Goal: Information Seeking & Learning: Learn about a topic

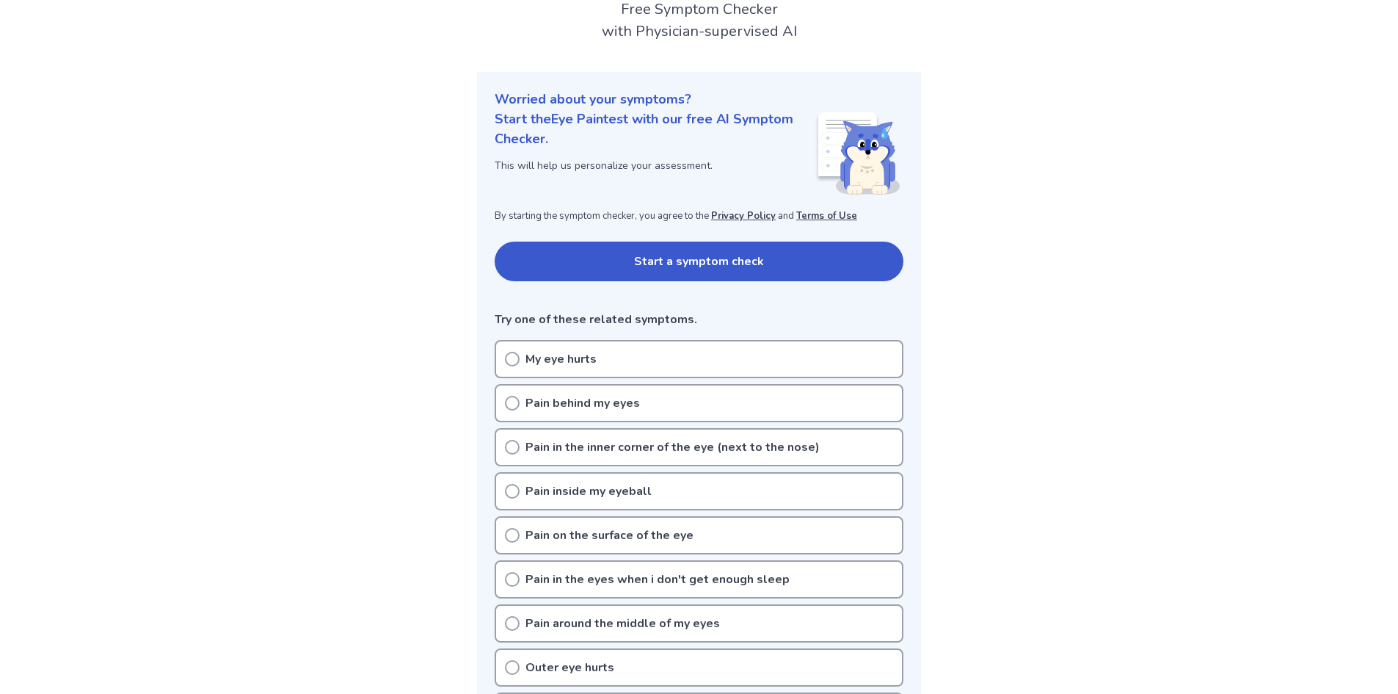
scroll to position [98, 0]
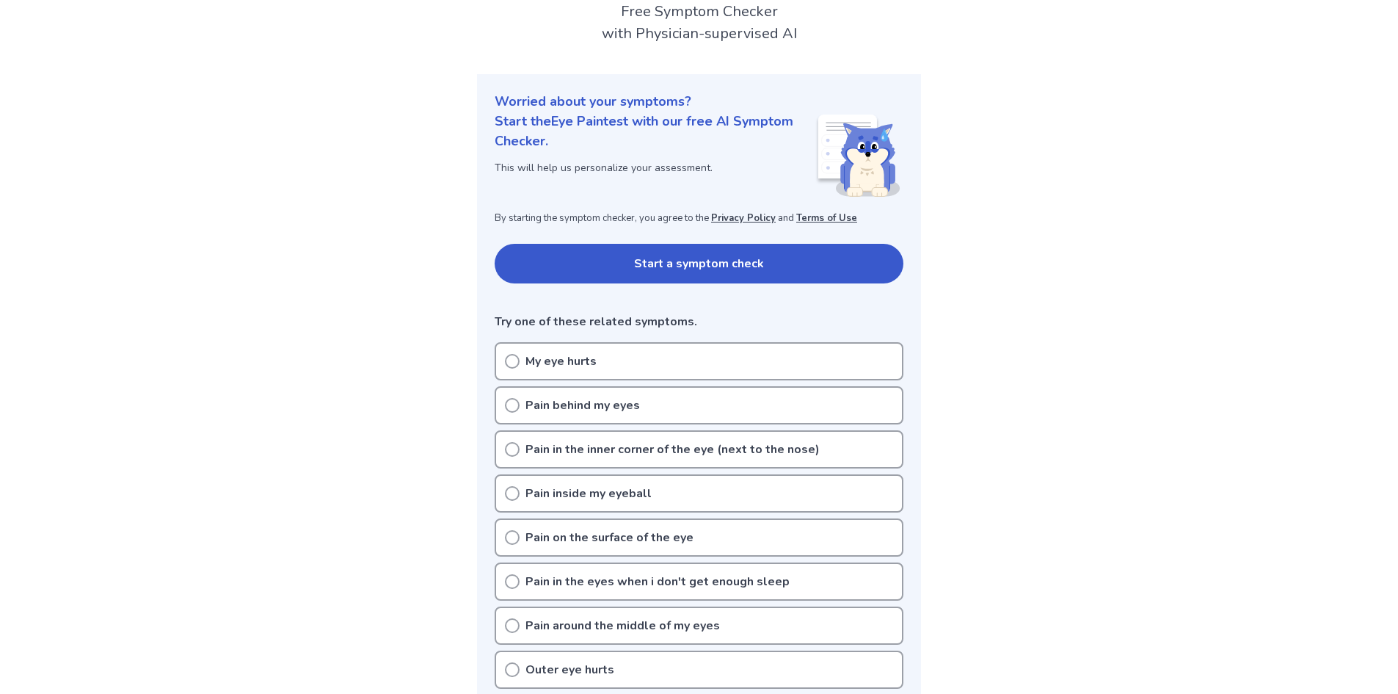
click at [580, 262] on button "Start a symptom check" at bounding box center [699, 264] width 409 height 40
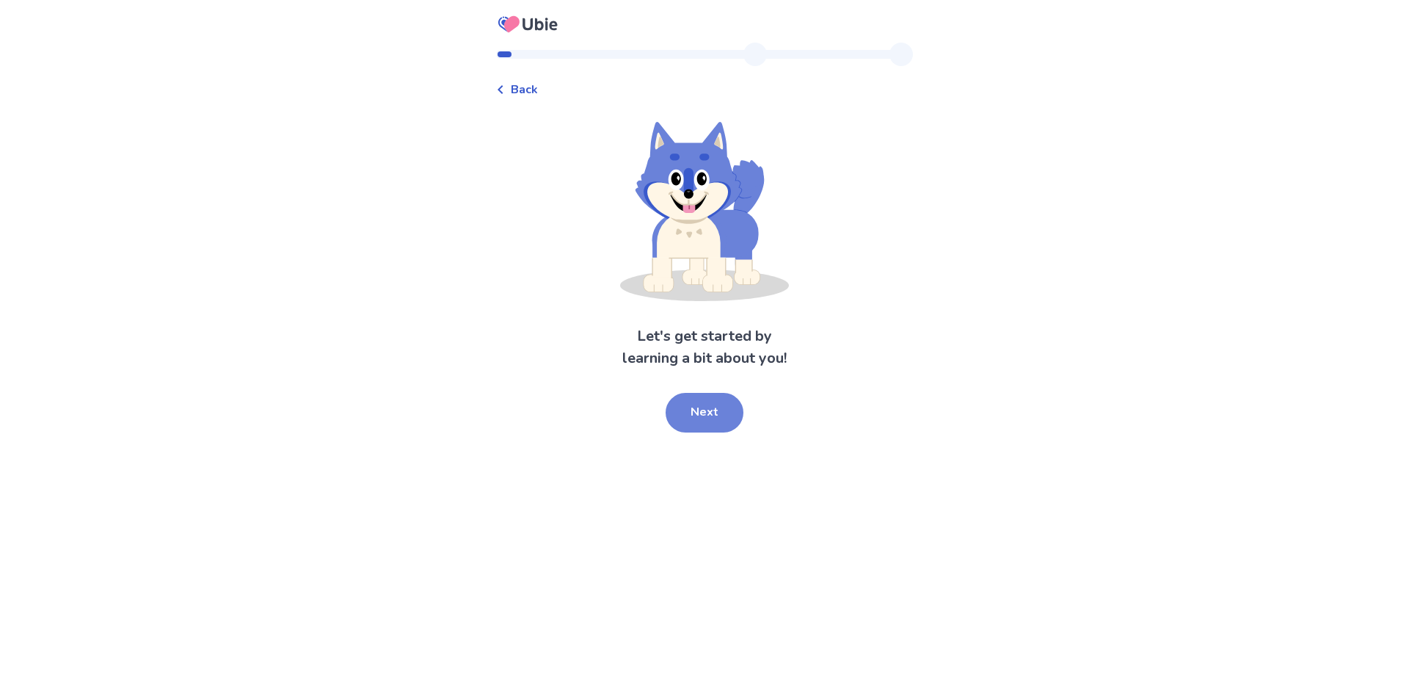
click at [690, 410] on button "Next" at bounding box center [705, 413] width 78 height 40
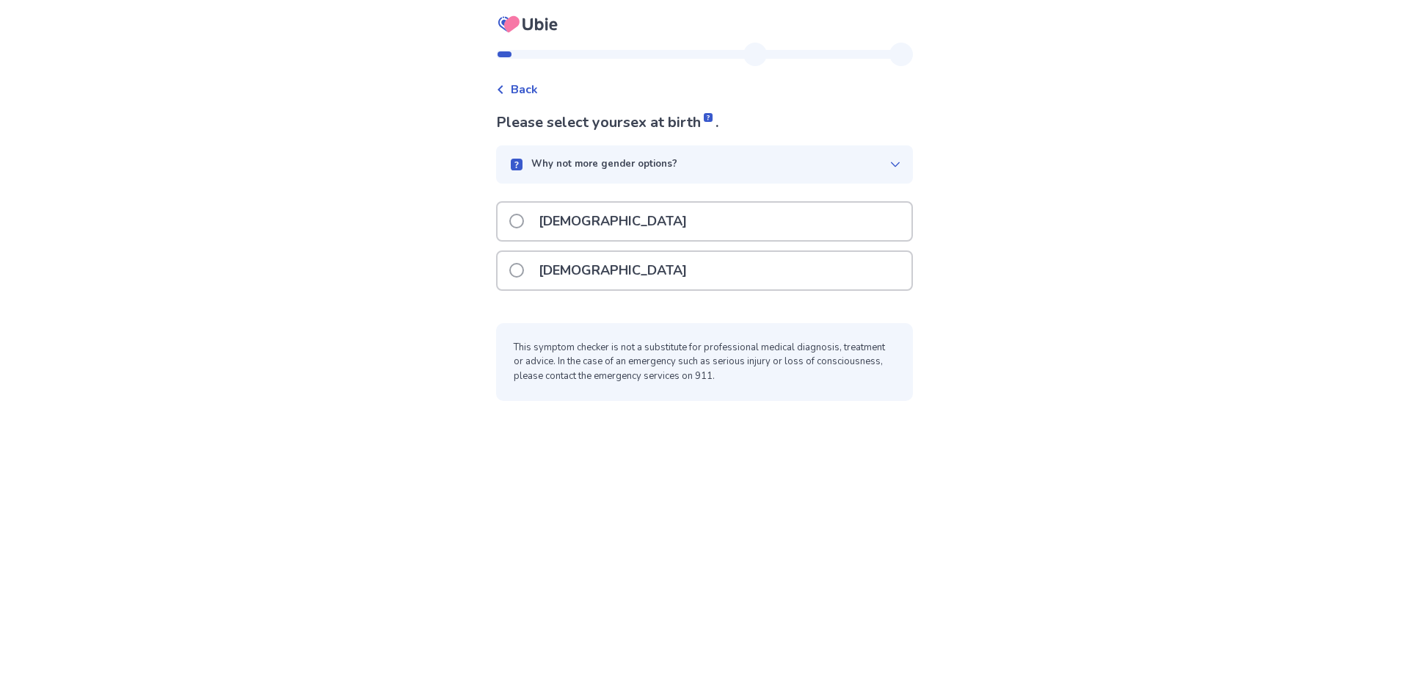
click at [636, 272] on div "[DEMOGRAPHIC_DATA]" at bounding box center [705, 270] width 414 height 37
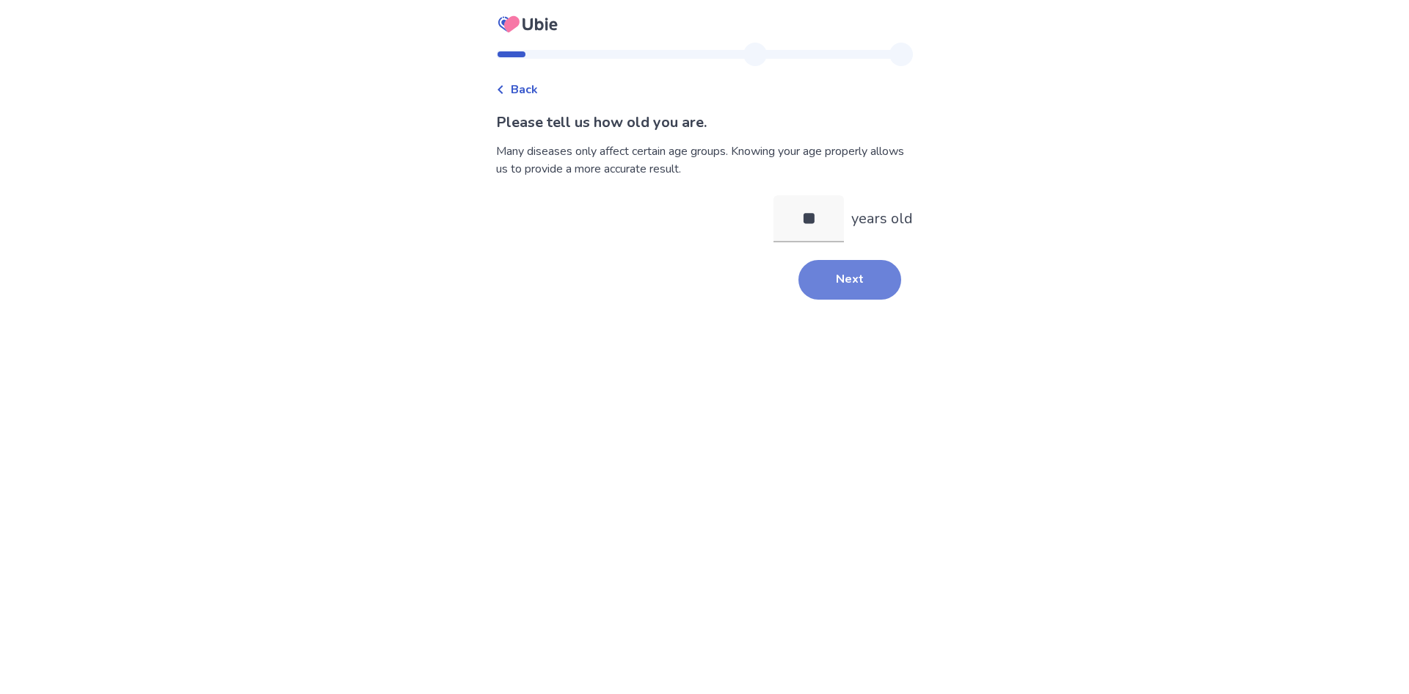
type input "**"
click at [861, 286] on button "Next" at bounding box center [850, 280] width 103 height 40
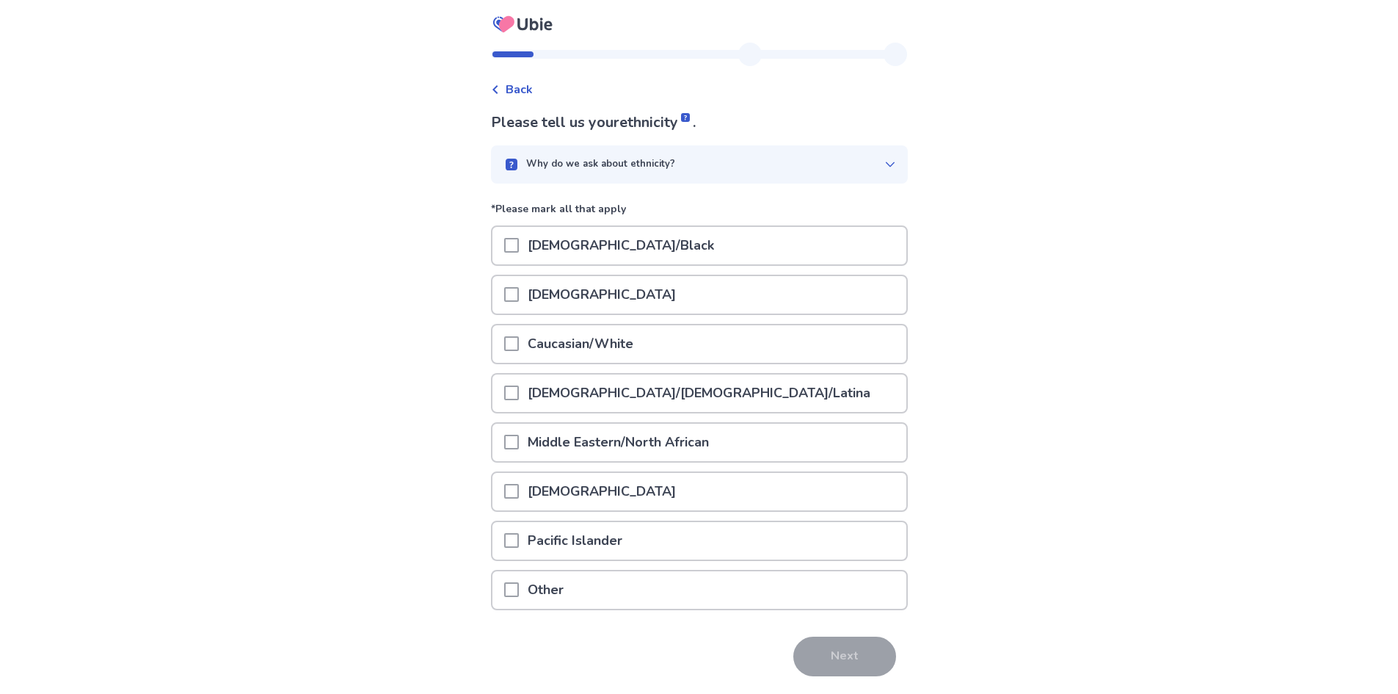
click at [515, 344] on span at bounding box center [511, 343] width 15 height 15
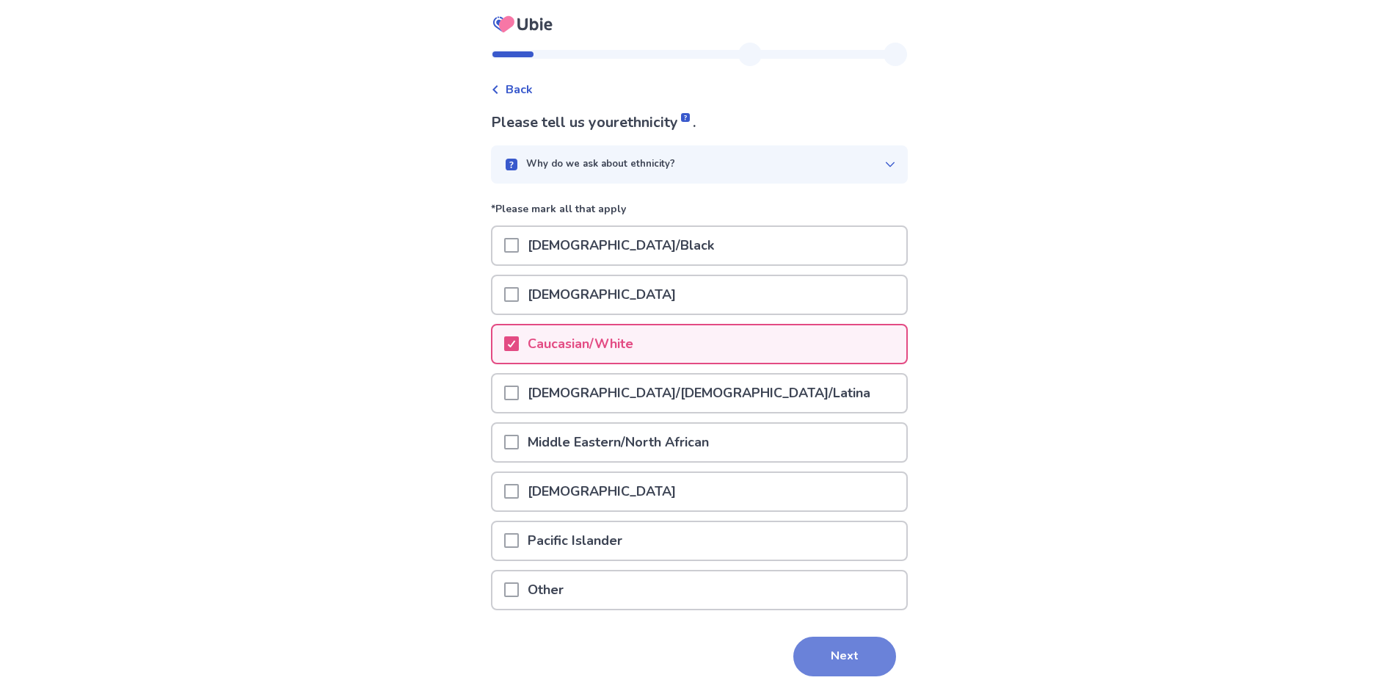
click at [834, 661] on button "Next" at bounding box center [845, 656] width 103 height 40
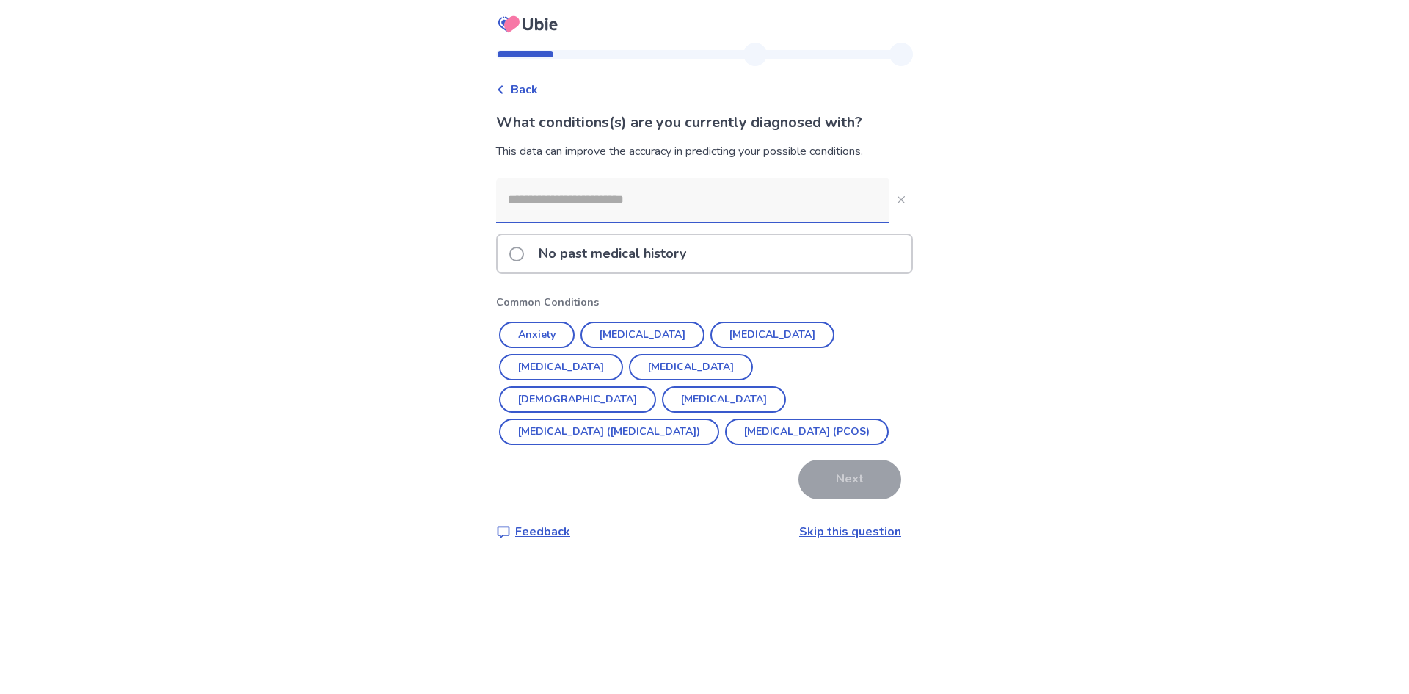
click at [523, 256] on span at bounding box center [516, 254] width 15 height 15
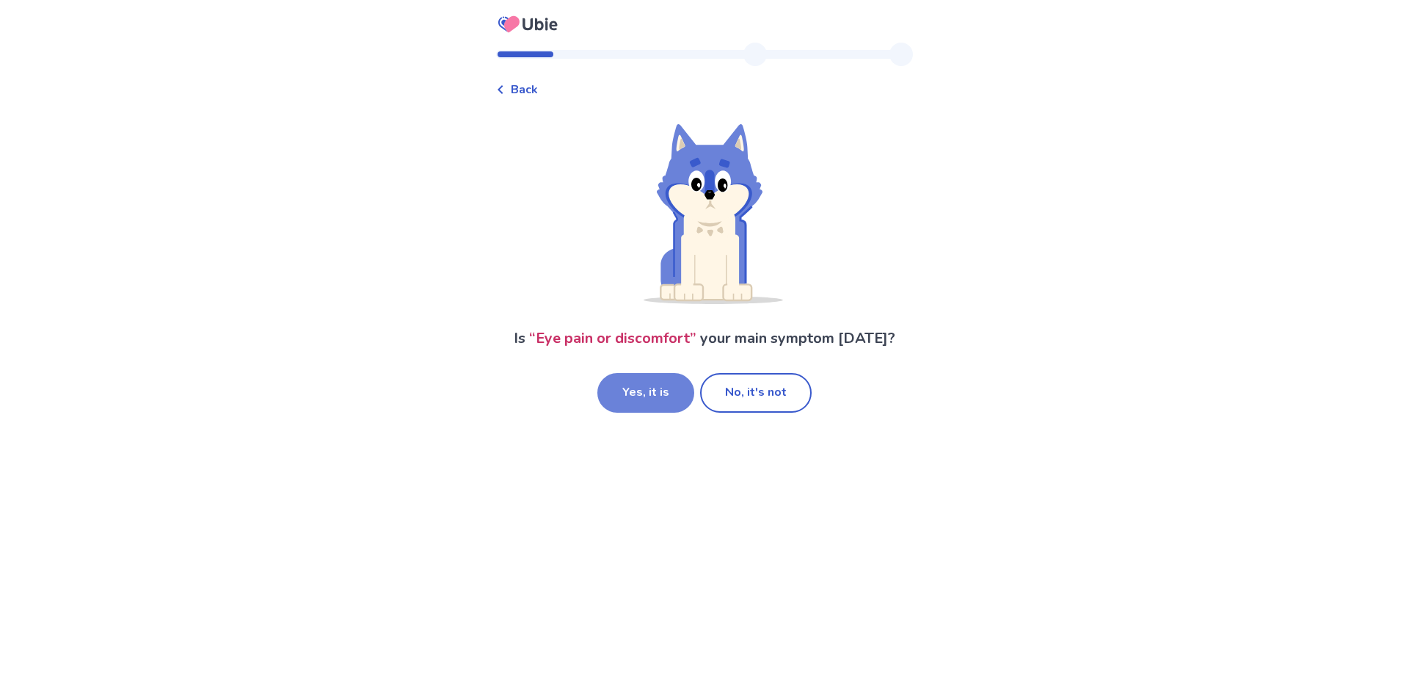
click at [653, 388] on button "Yes, it is" at bounding box center [646, 393] width 97 height 40
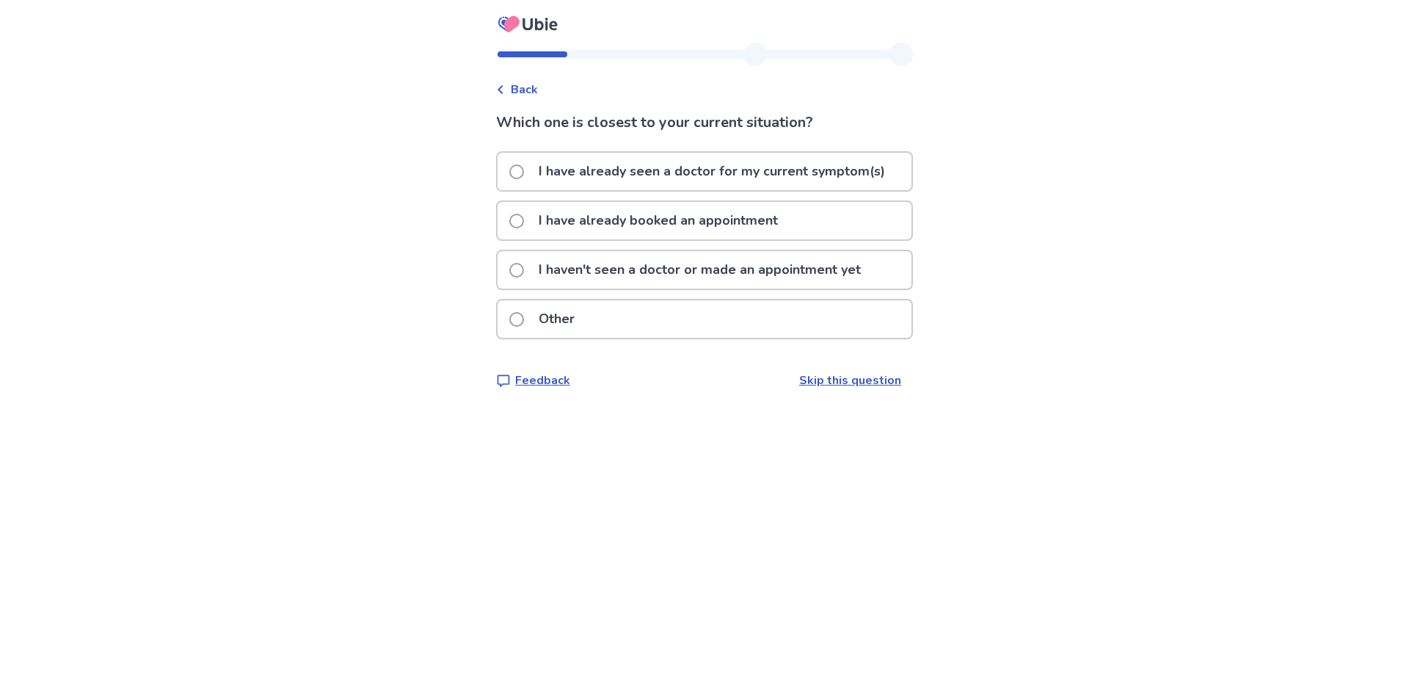
click at [524, 270] on span at bounding box center [516, 270] width 15 height 15
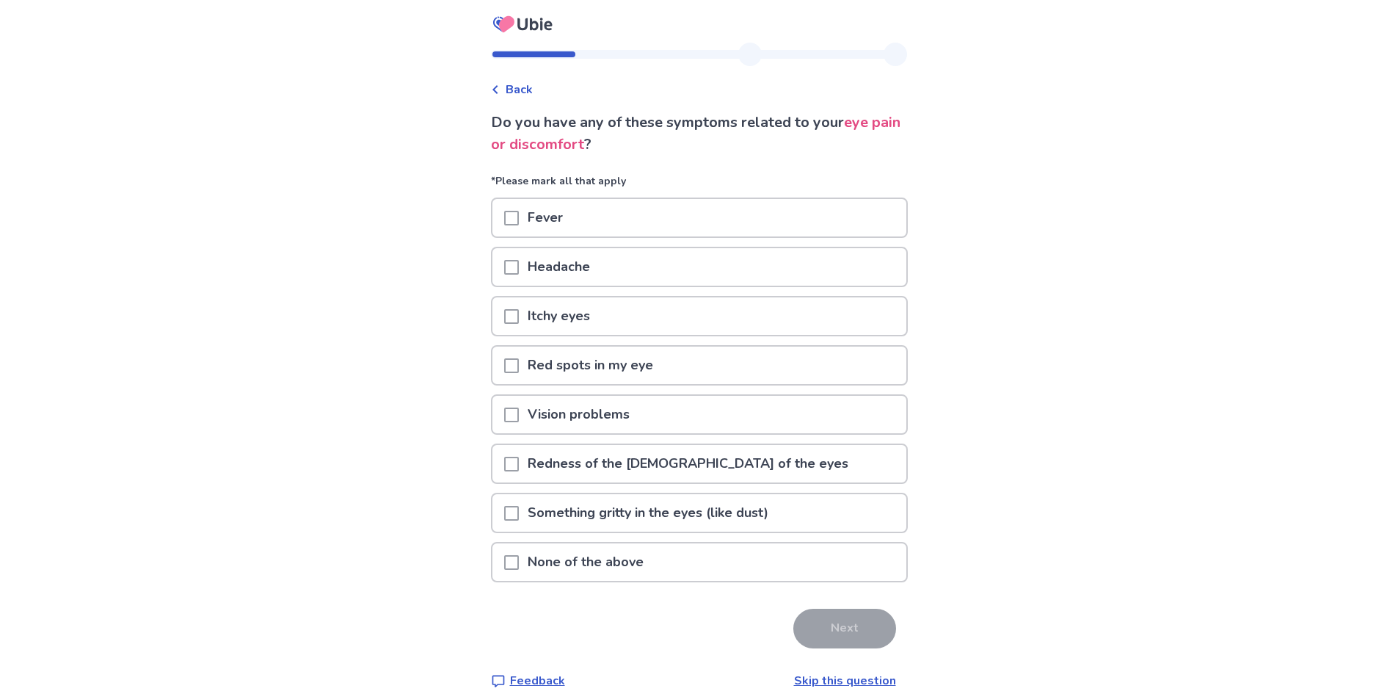
click at [517, 262] on span at bounding box center [511, 267] width 15 height 15
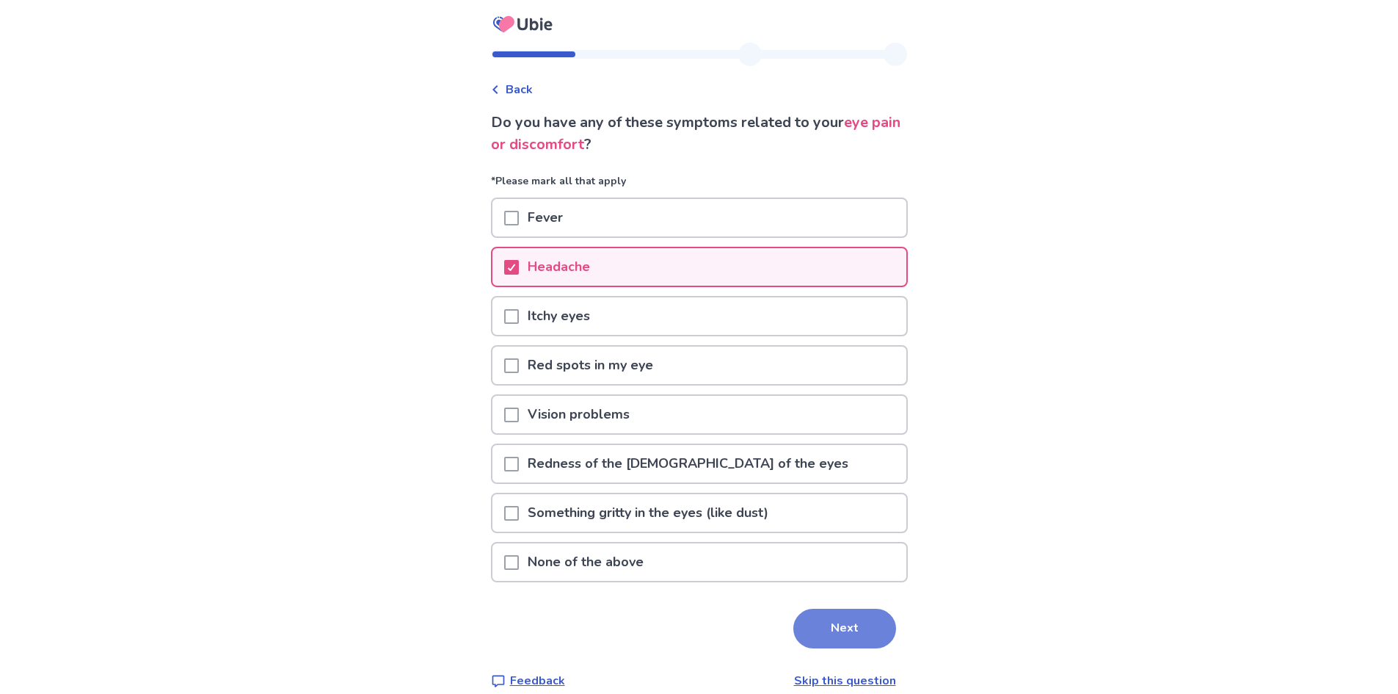
click at [818, 626] on button "Next" at bounding box center [845, 629] width 103 height 40
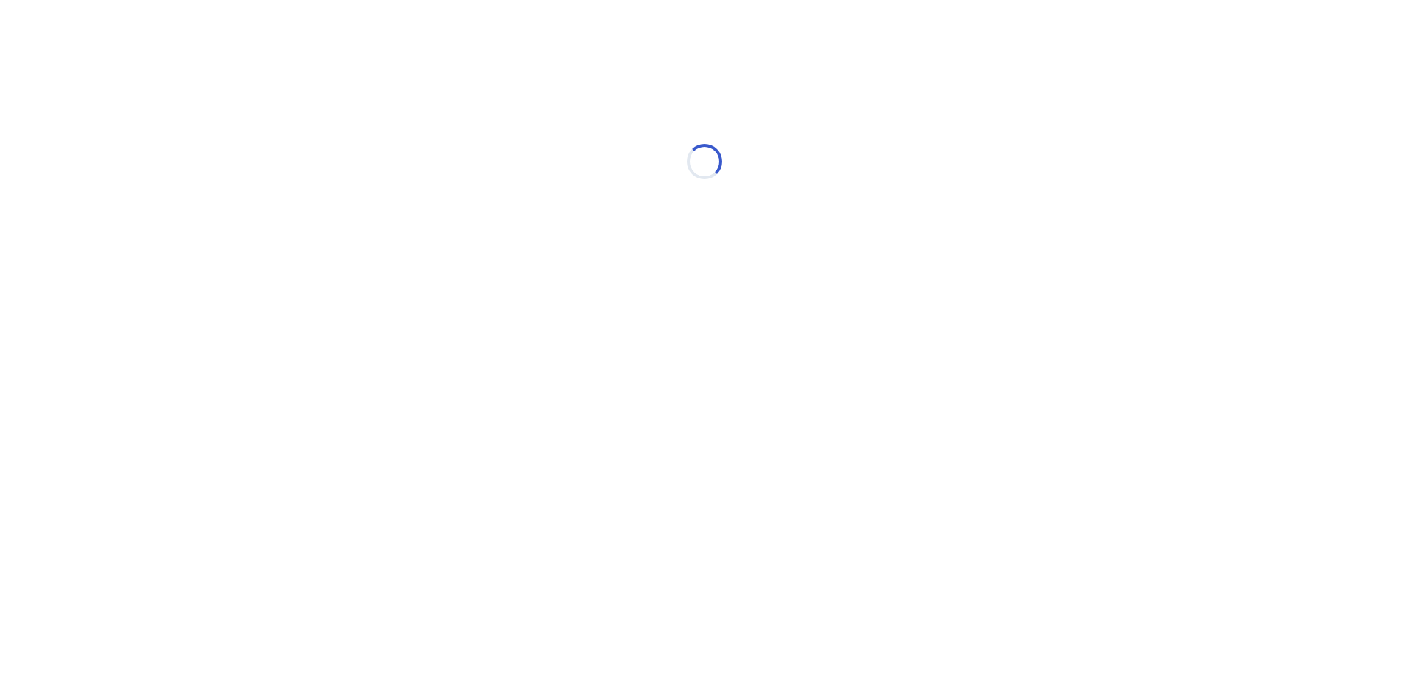
select select "*"
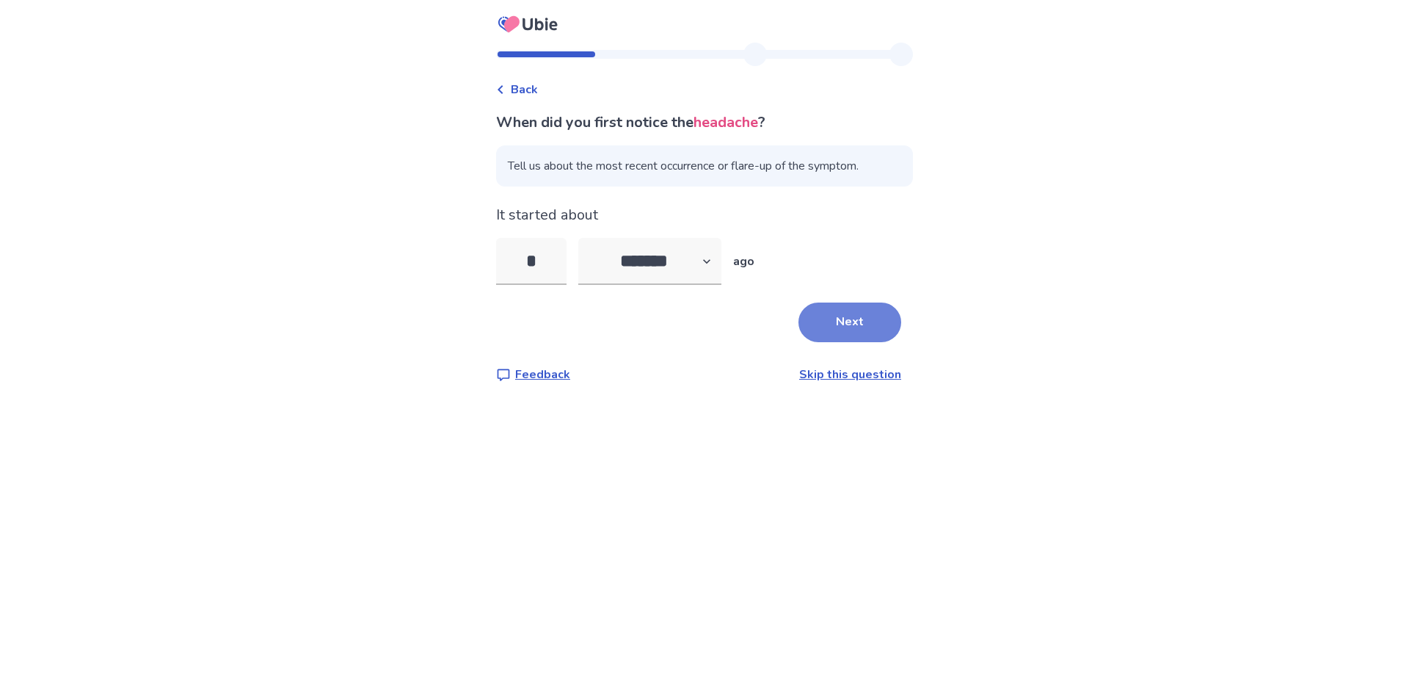
type input "*"
click at [824, 331] on button "Next" at bounding box center [850, 322] width 103 height 40
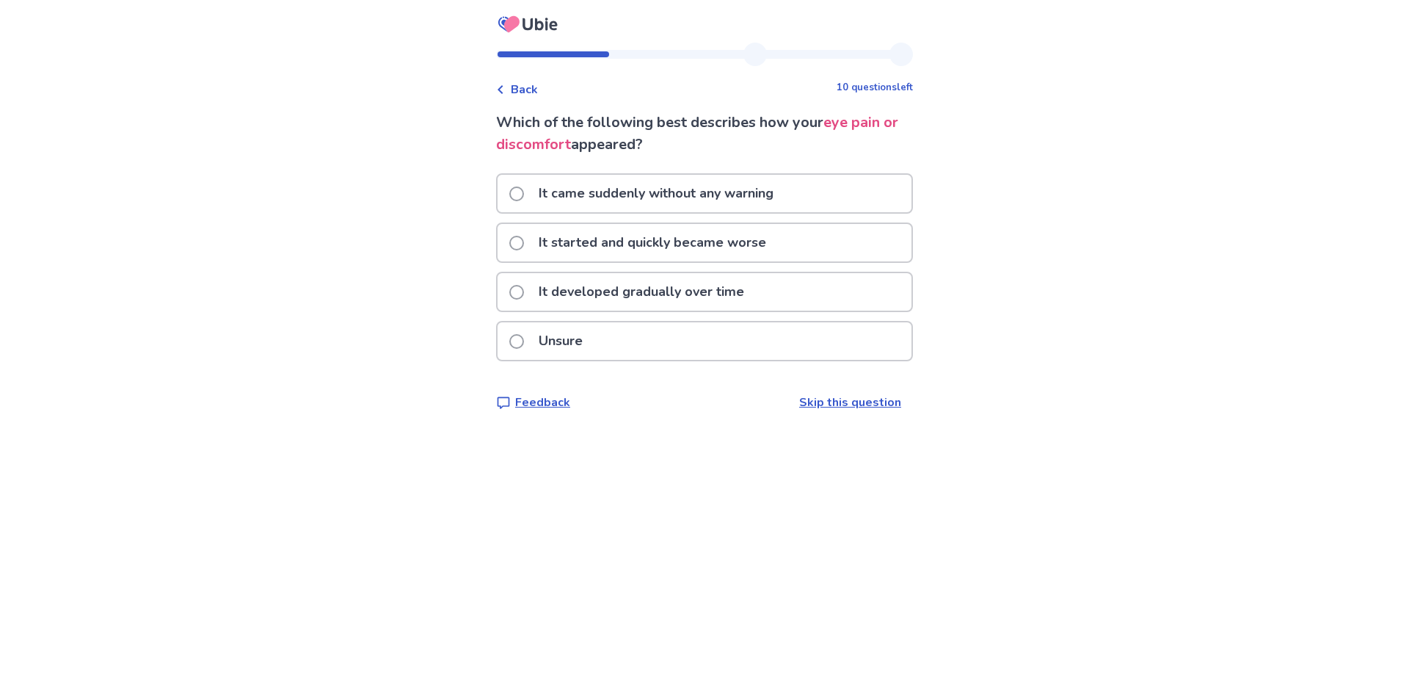
click at [524, 192] on span at bounding box center [516, 193] width 15 height 15
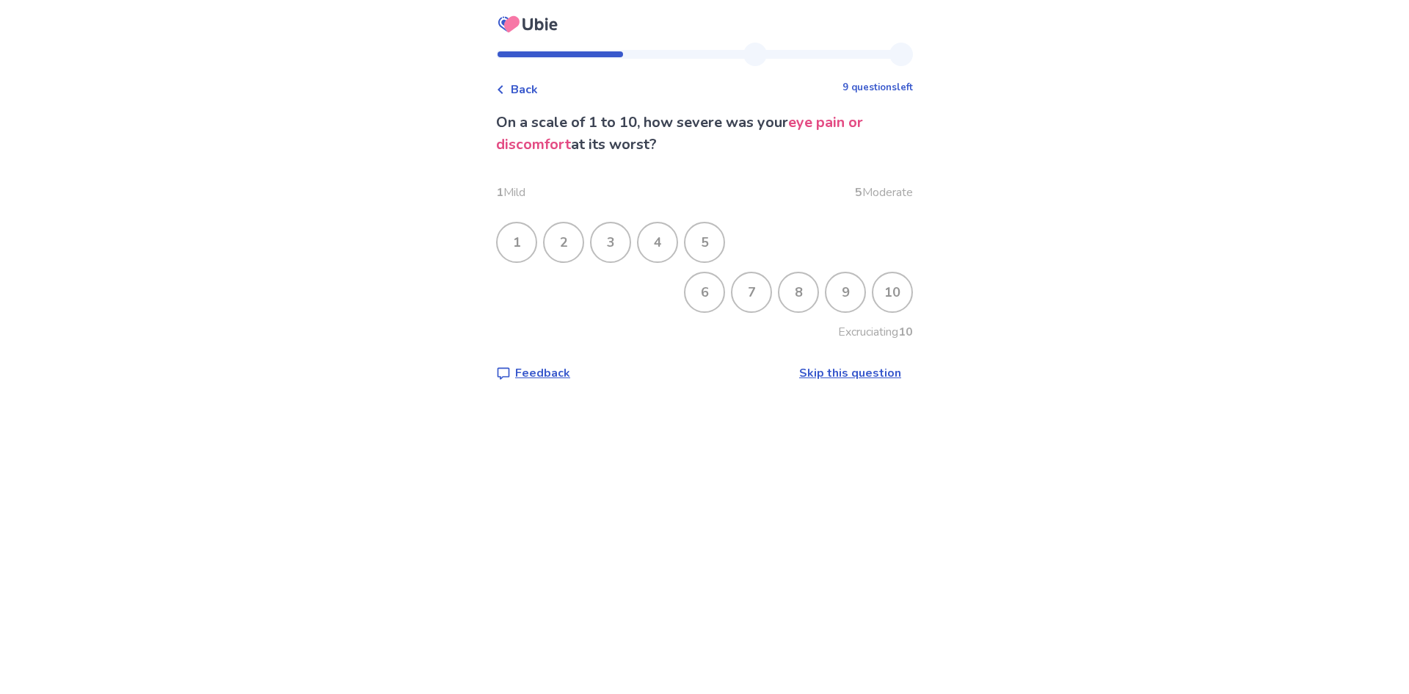
click at [624, 250] on div "3" at bounding box center [611, 242] width 38 height 38
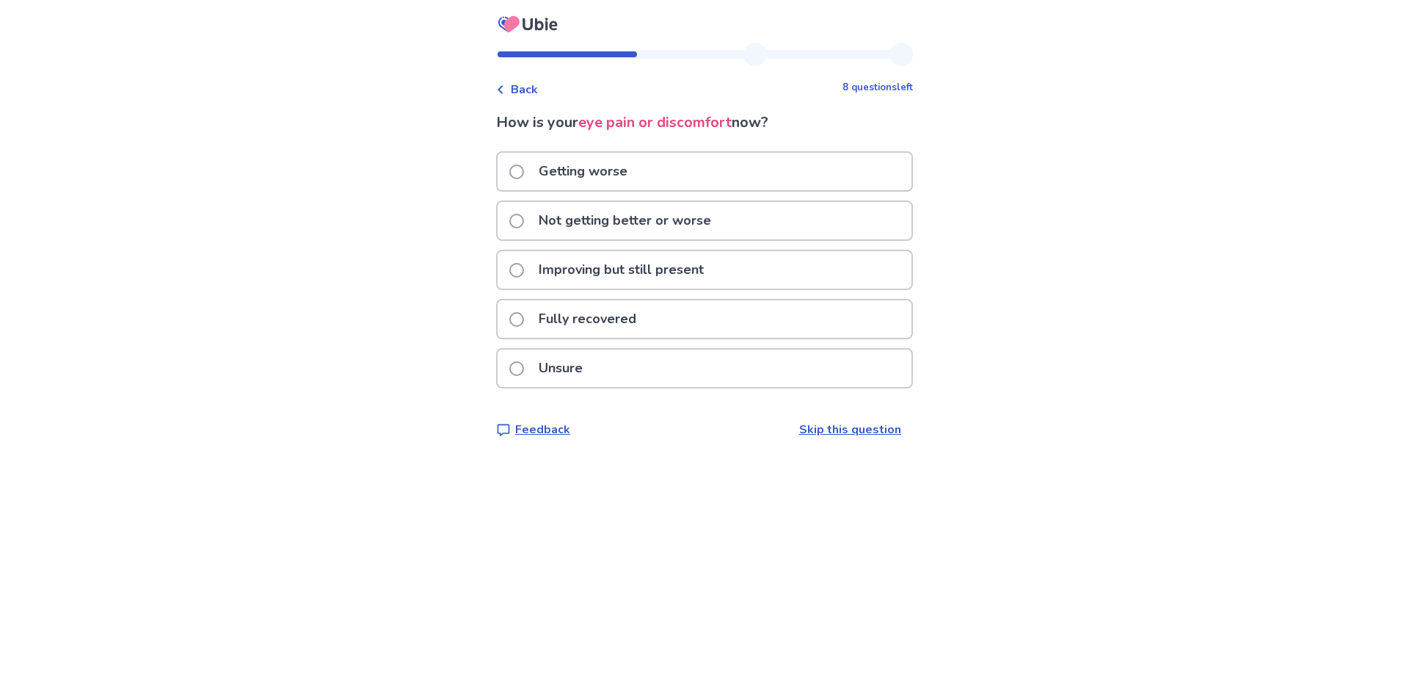
click at [702, 218] on p "Not getting better or worse" at bounding box center [625, 220] width 190 height 37
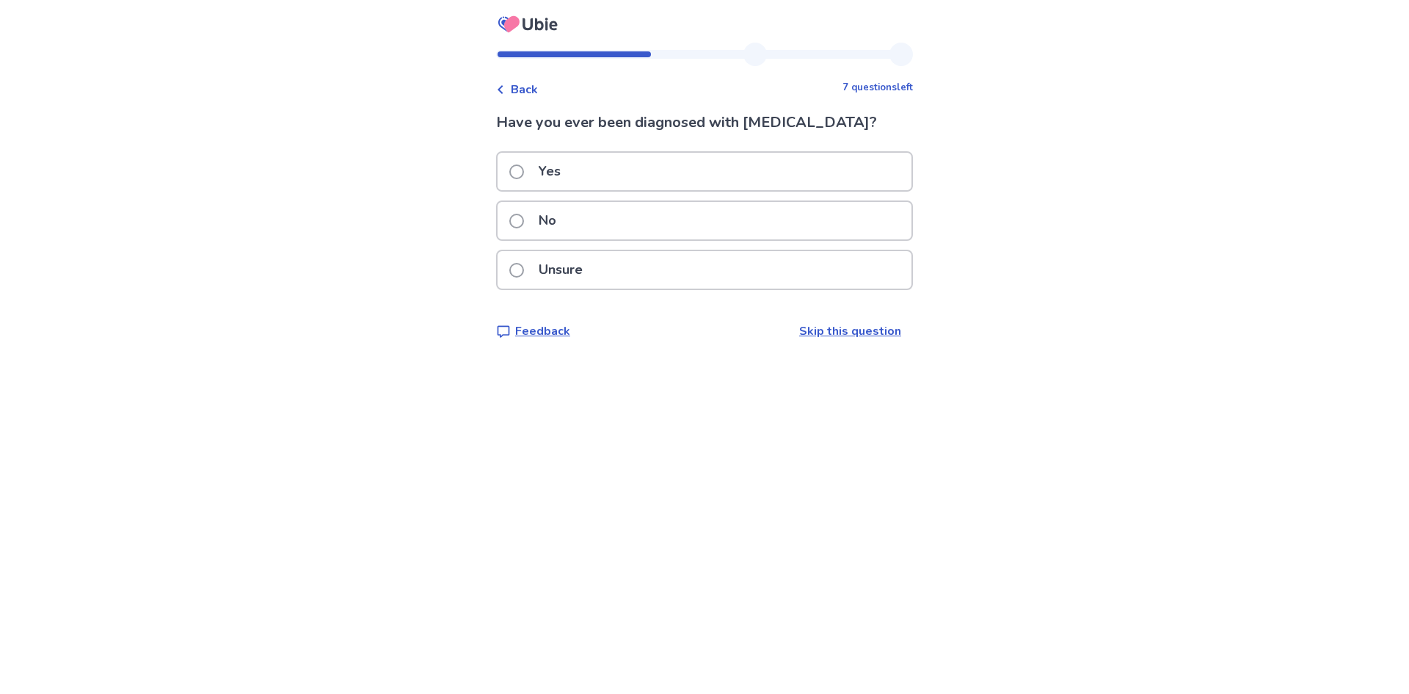
click at [539, 219] on p "No" at bounding box center [547, 220] width 35 height 37
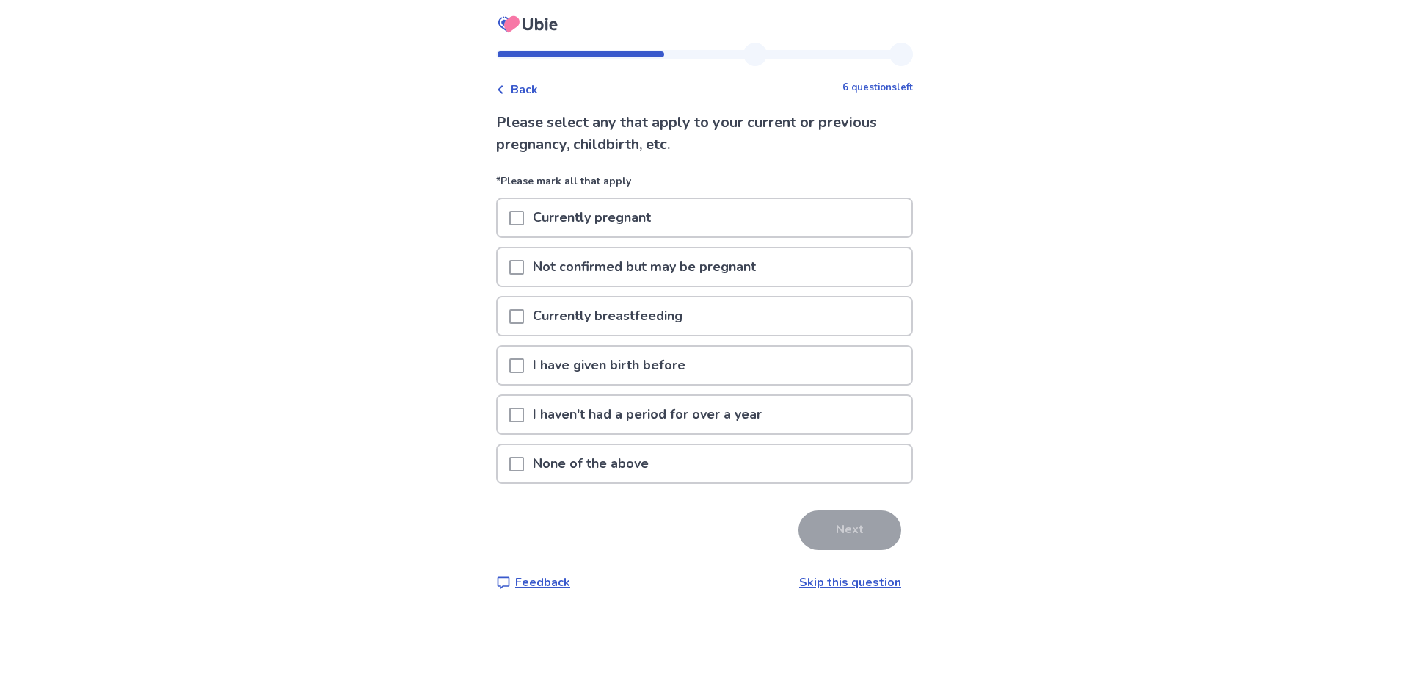
click at [524, 465] on span at bounding box center [516, 464] width 15 height 15
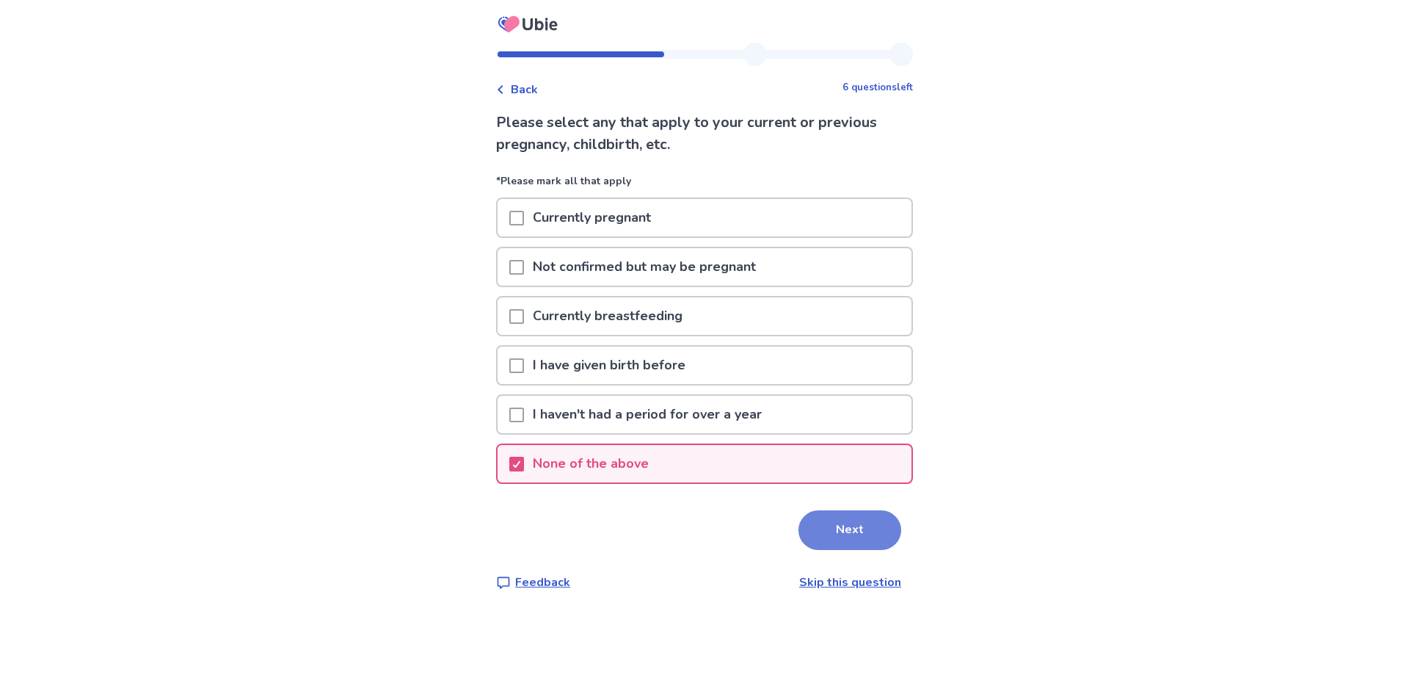
click at [832, 547] on button "Next" at bounding box center [850, 530] width 103 height 40
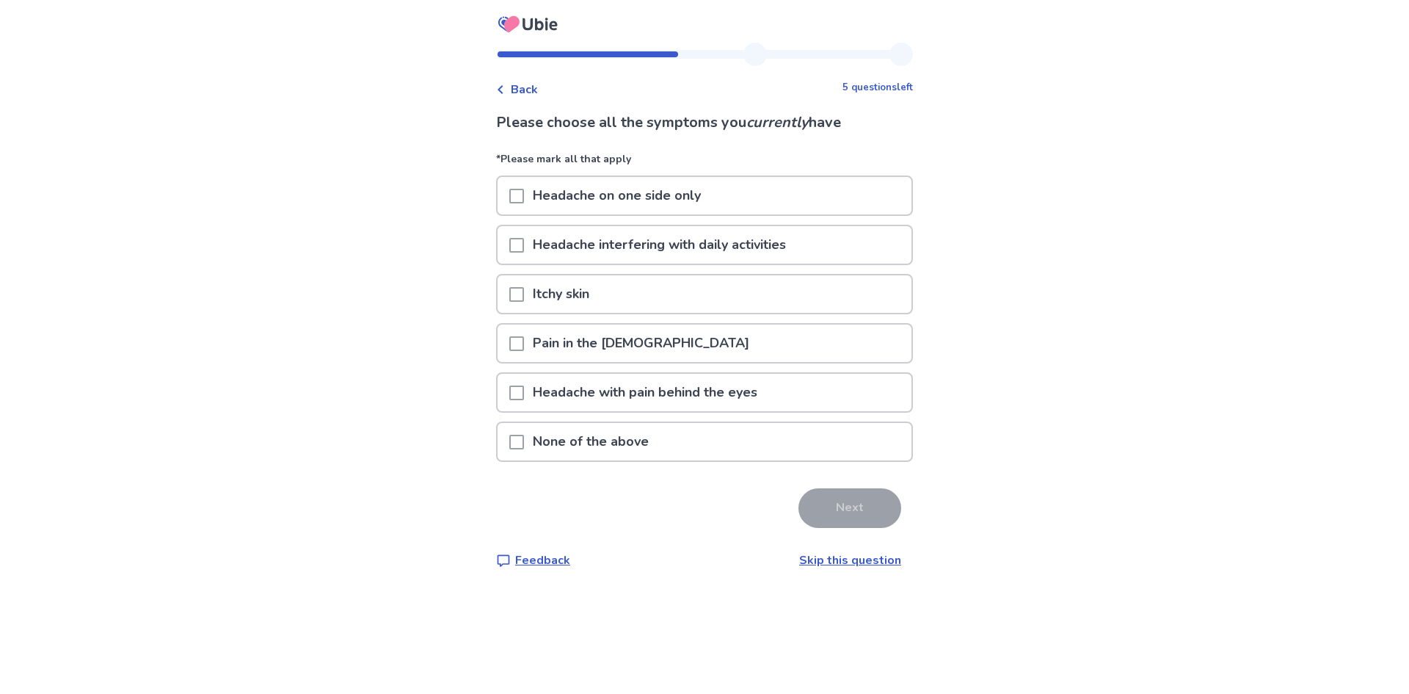
click at [524, 339] on span at bounding box center [516, 343] width 15 height 15
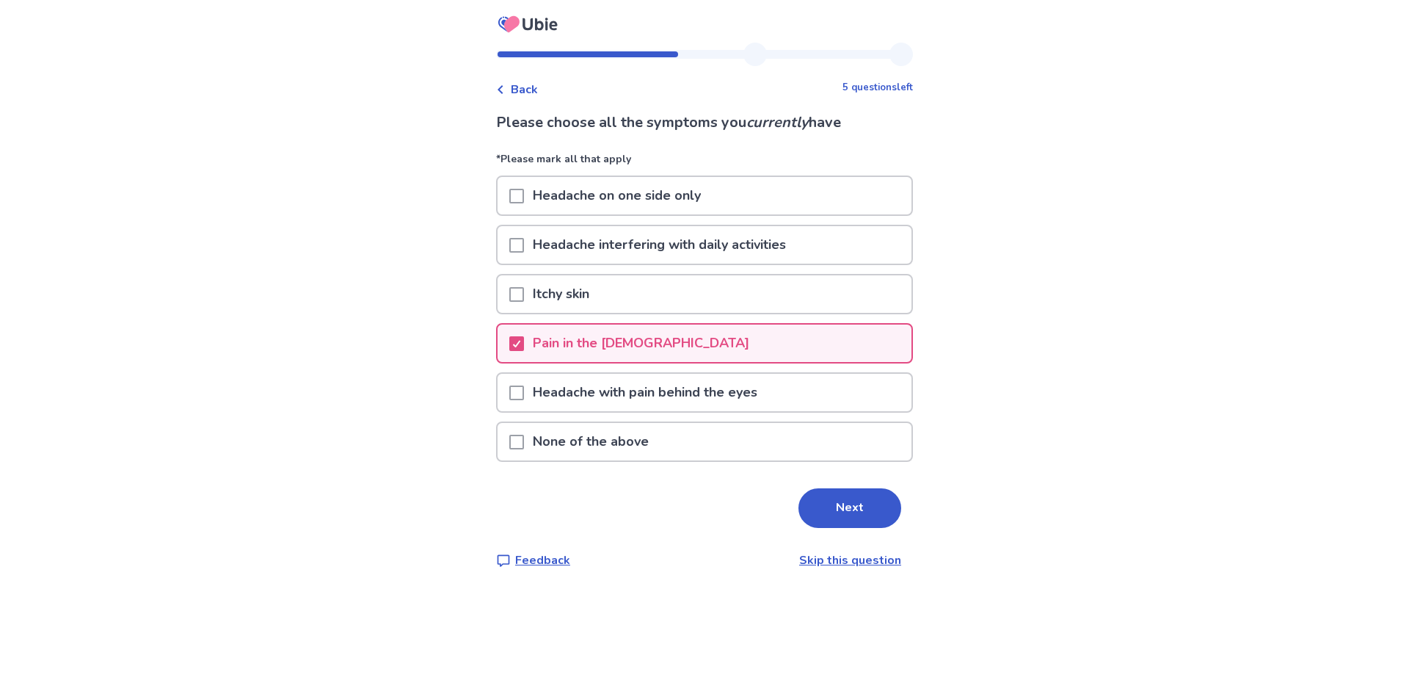
click at [524, 389] on span at bounding box center [516, 392] width 15 height 15
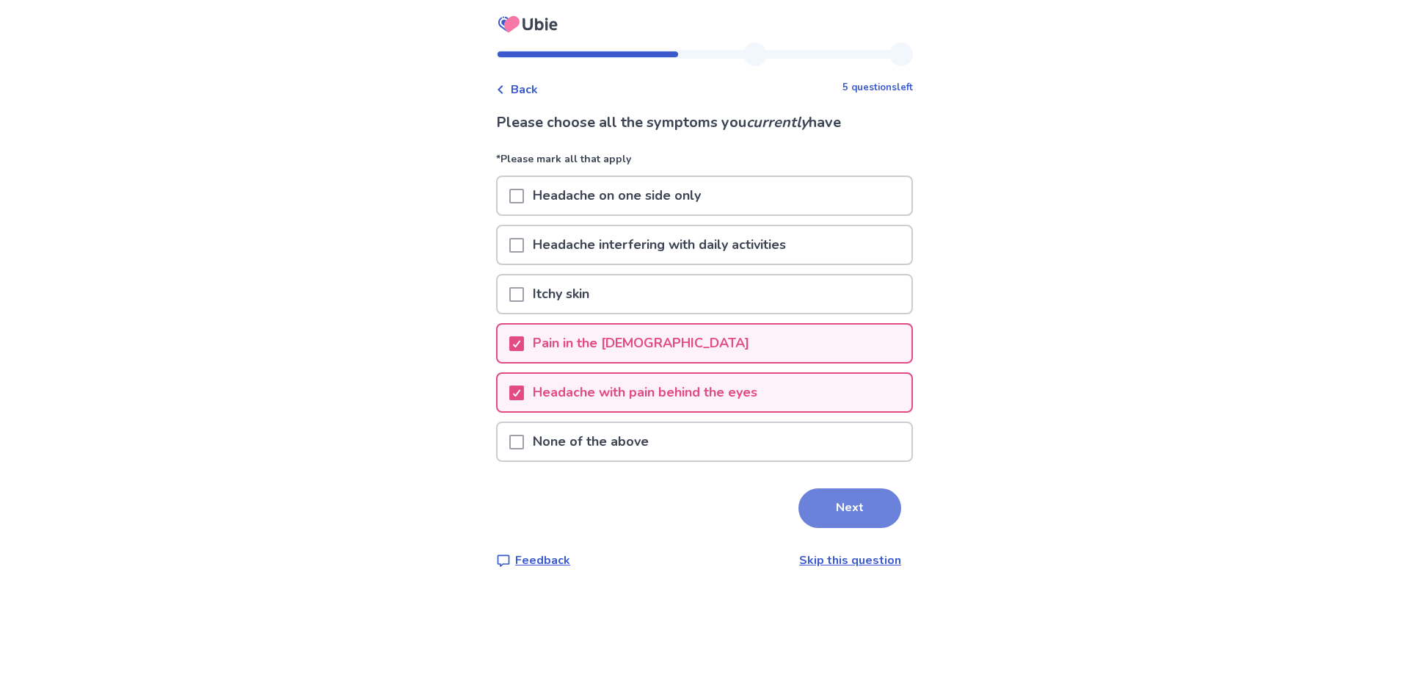
click at [810, 505] on button "Next" at bounding box center [850, 508] width 103 height 40
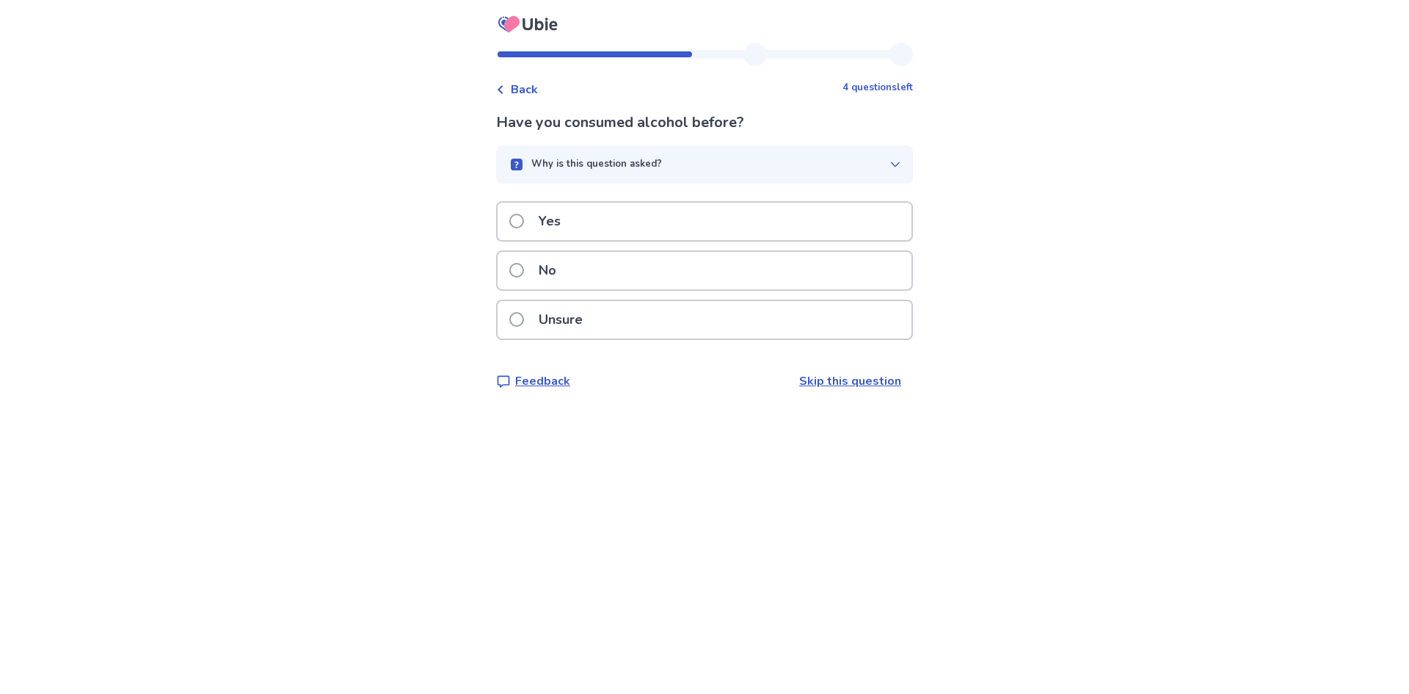
click at [523, 270] on span at bounding box center [516, 270] width 15 height 15
click at [524, 264] on span at bounding box center [516, 270] width 15 height 15
click at [524, 269] on span at bounding box center [516, 270] width 15 height 15
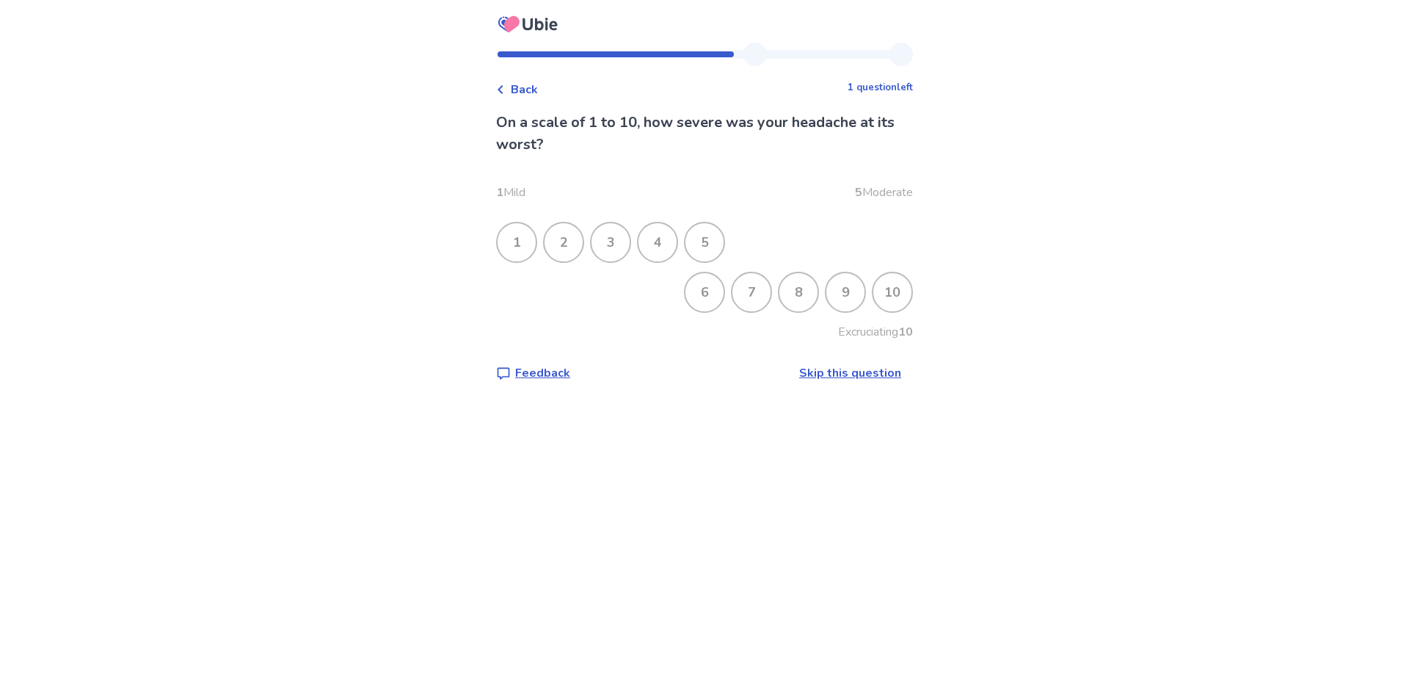
click at [713, 237] on div "5" at bounding box center [705, 242] width 38 height 38
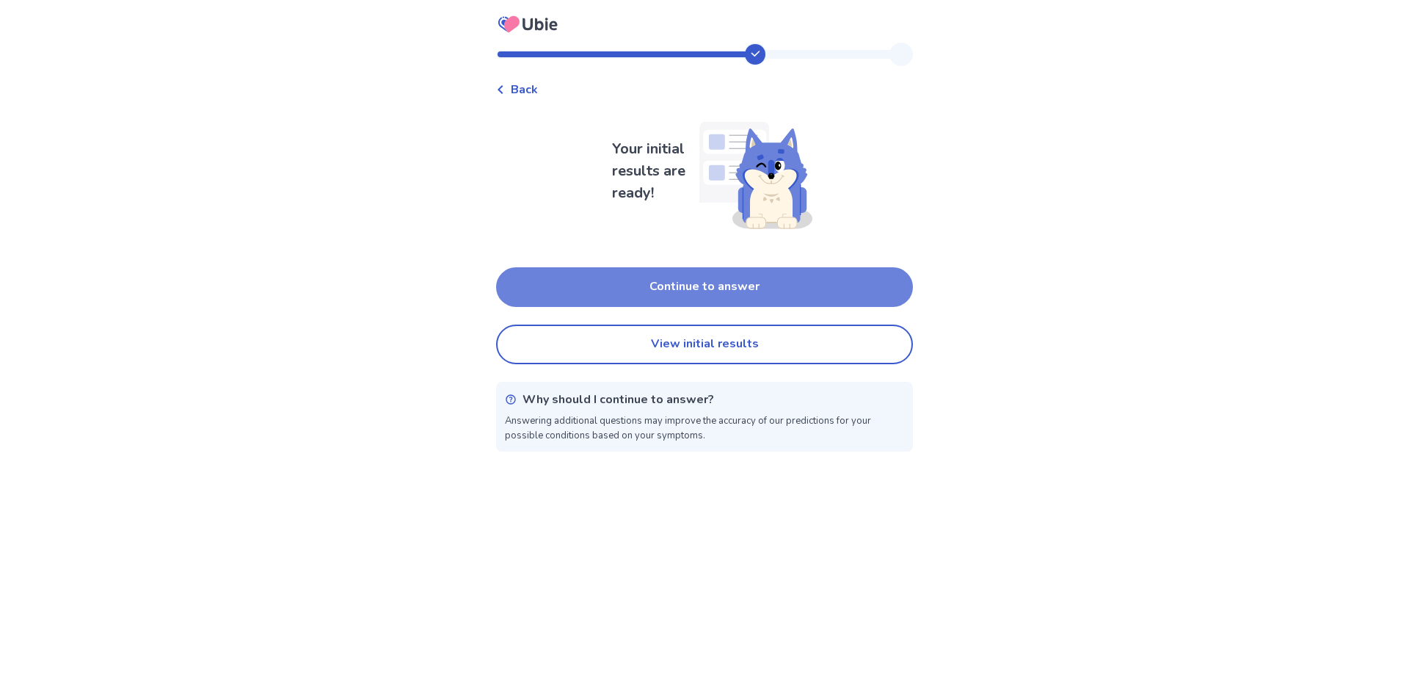
click at [701, 288] on button "Continue to answer" at bounding box center [704, 287] width 417 height 40
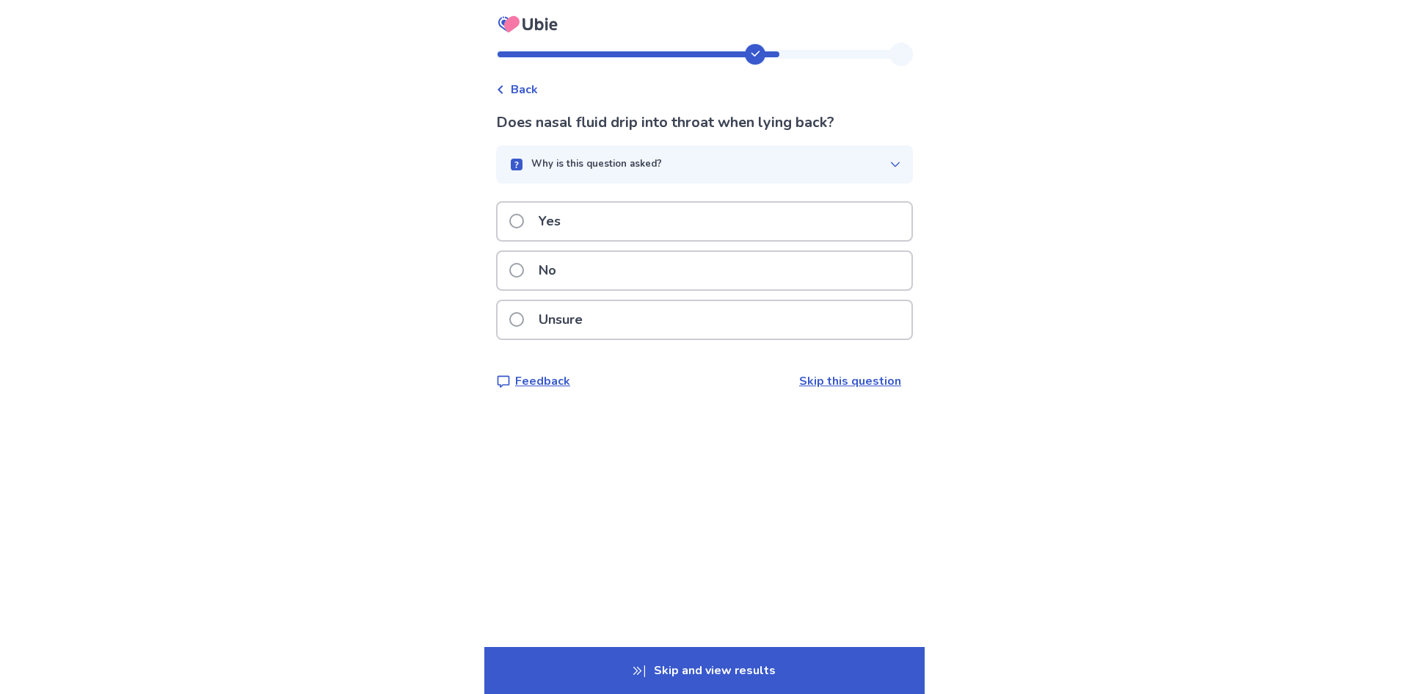
click at [524, 270] on span at bounding box center [516, 270] width 15 height 15
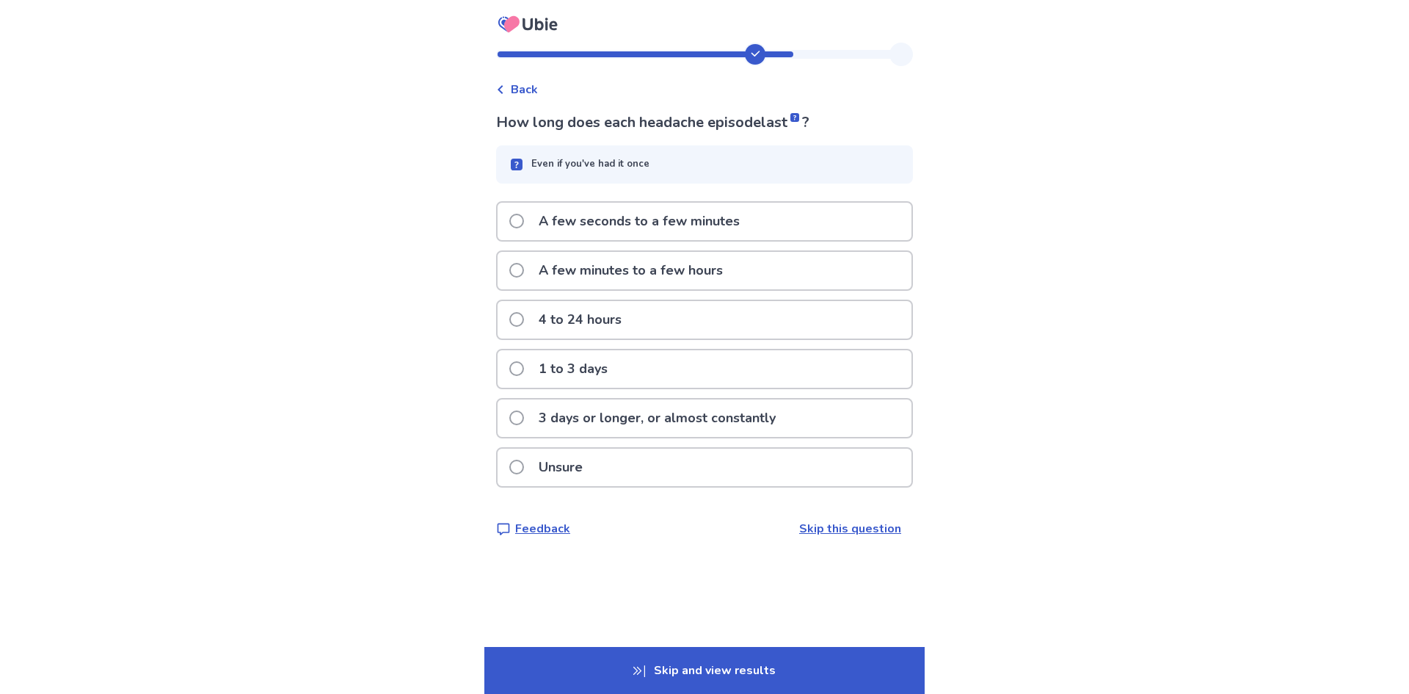
click at [635, 274] on p "A few minutes to a few hours" at bounding box center [631, 270] width 202 height 37
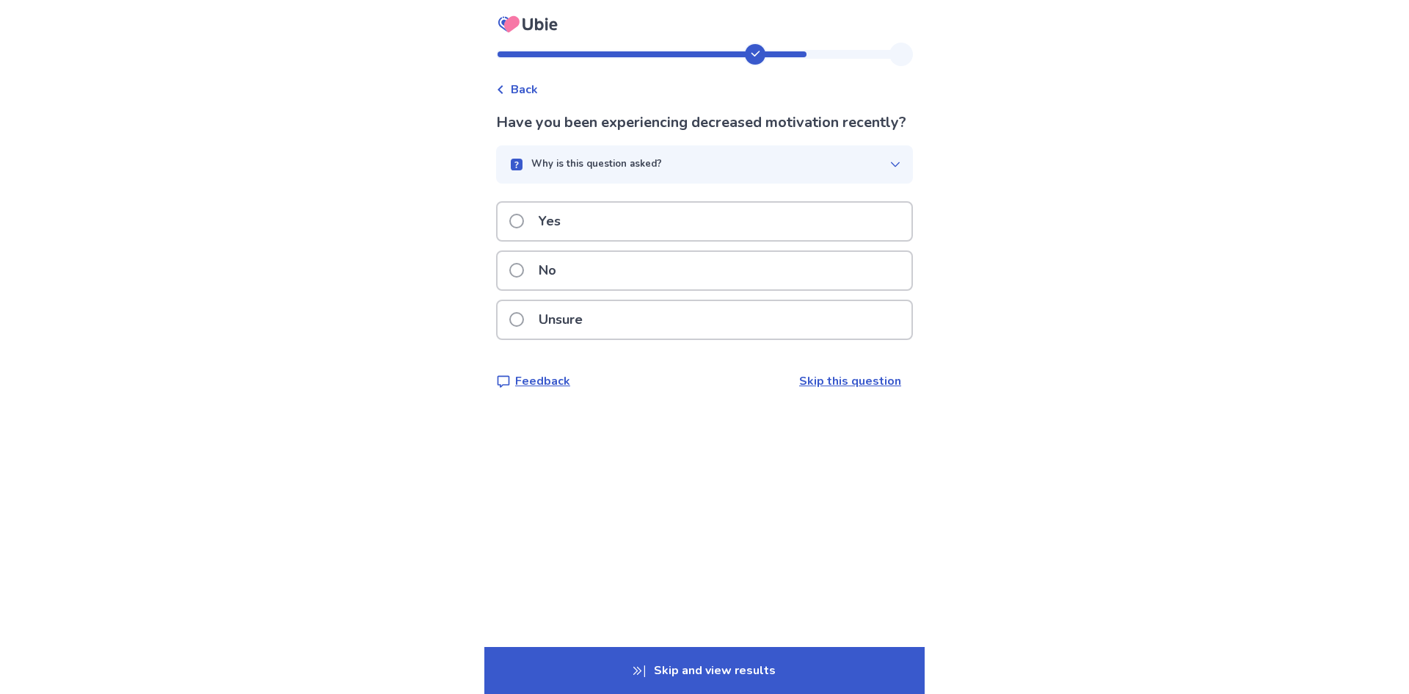
click at [524, 277] on span at bounding box center [516, 270] width 15 height 15
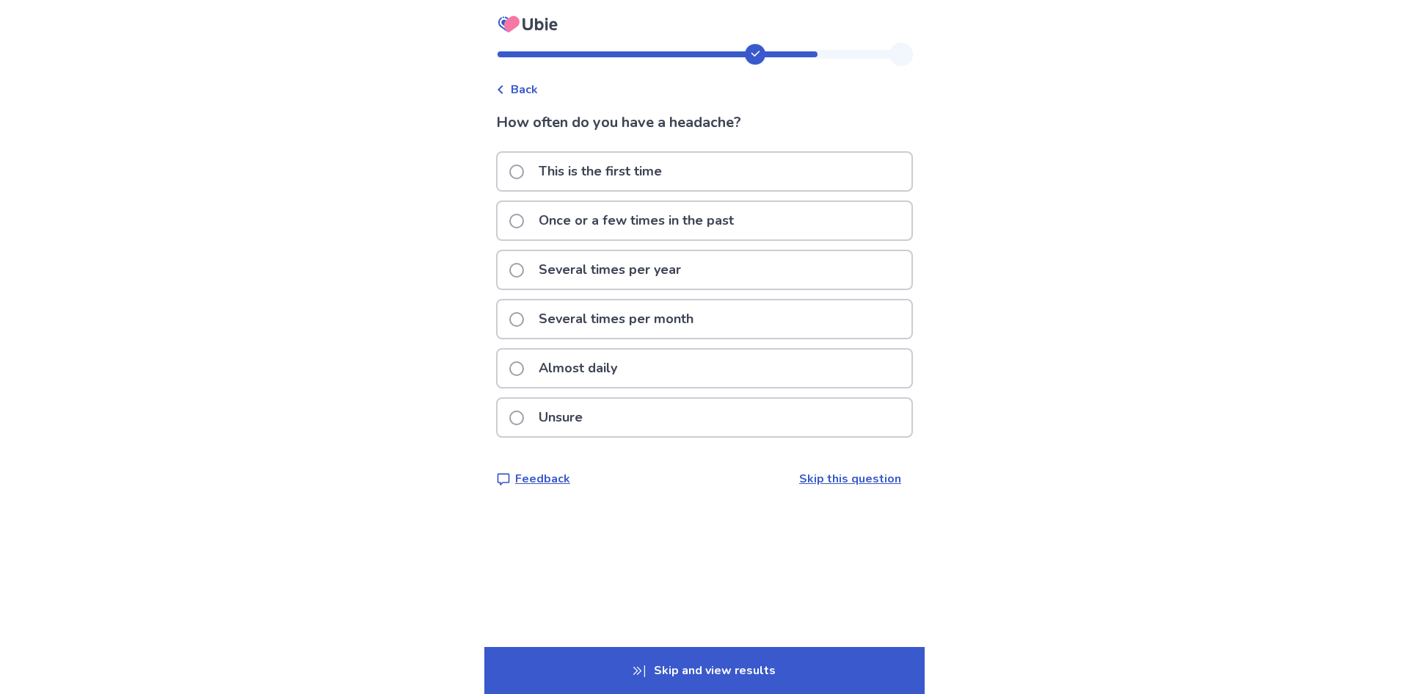
click at [602, 266] on p "Several times per year" at bounding box center [610, 269] width 160 height 37
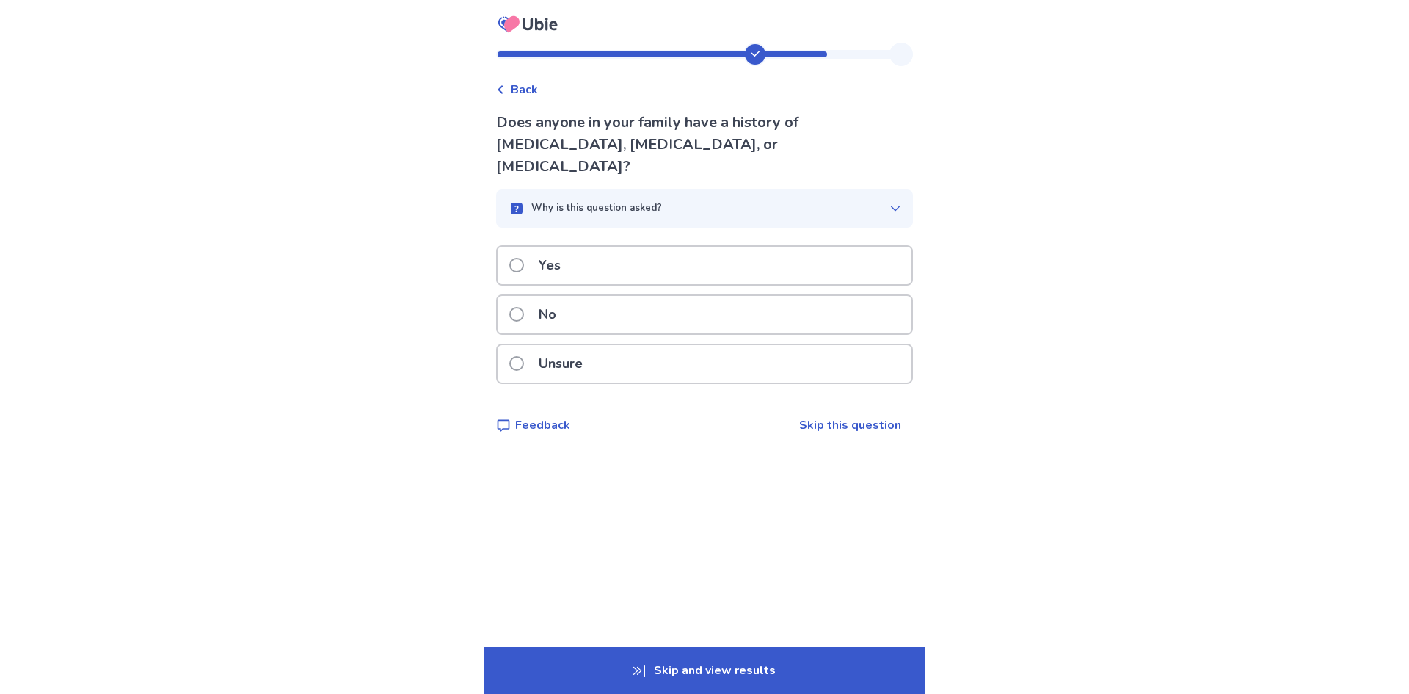
click at [534, 296] on label "No" at bounding box center [537, 314] width 56 height 37
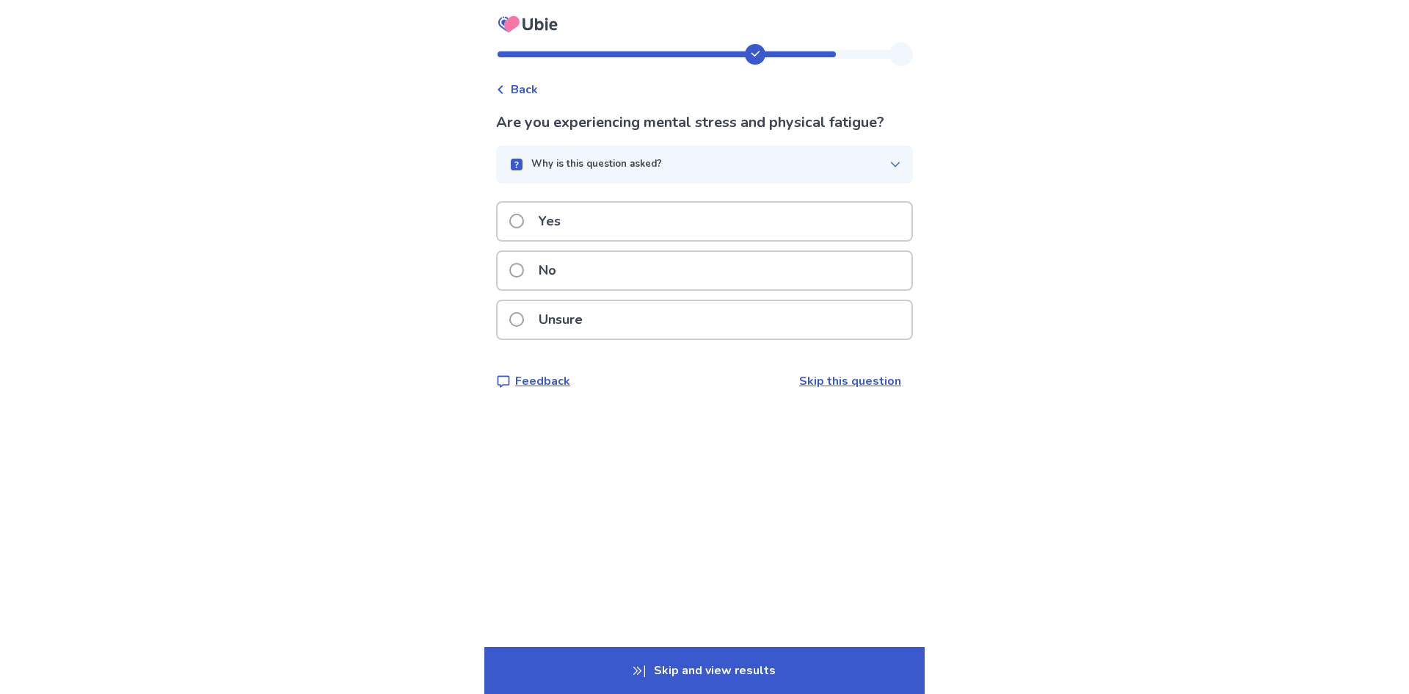
click at [524, 317] on span at bounding box center [516, 319] width 15 height 15
click at [524, 267] on span at bounding box center [516, 270] width 15 height 15
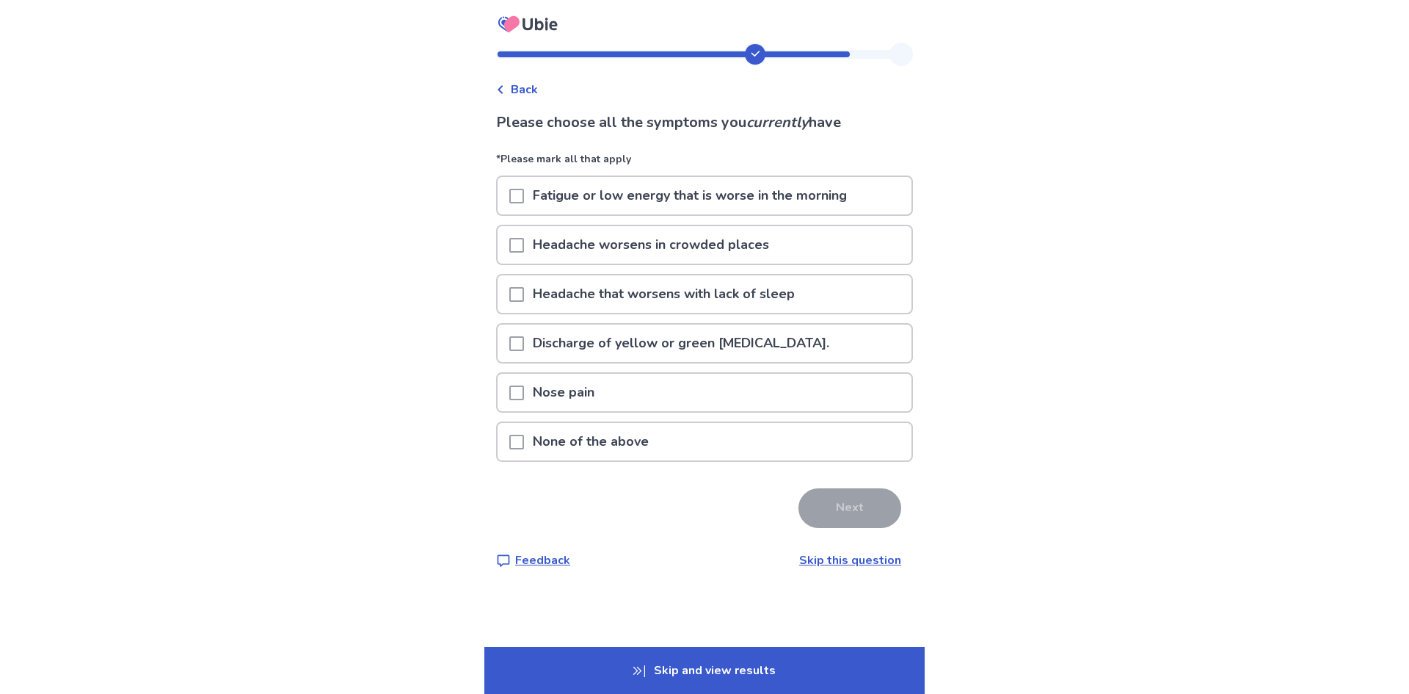
click at [520, 441] on span at bounding box center [516, 442] width 15 height 15
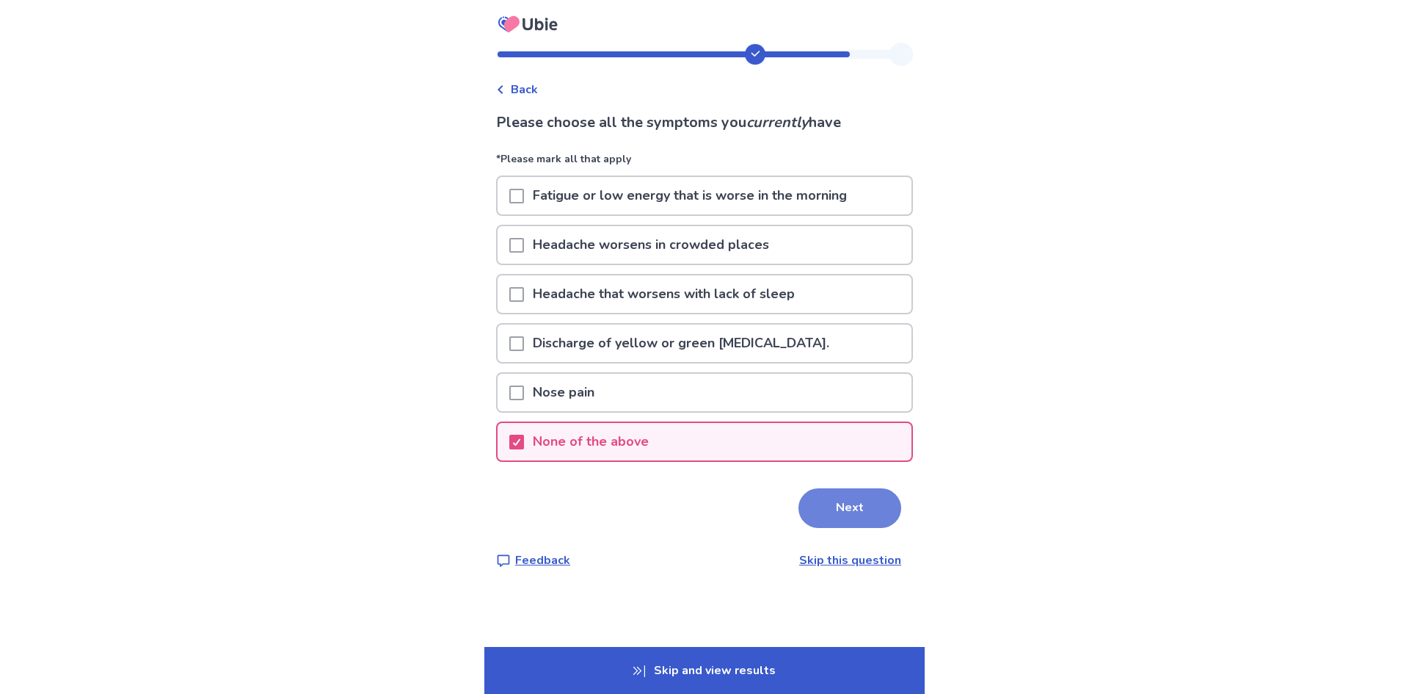
click at [847, 506] on button "Next" at bounding box center [850, 508] width 103 height 40
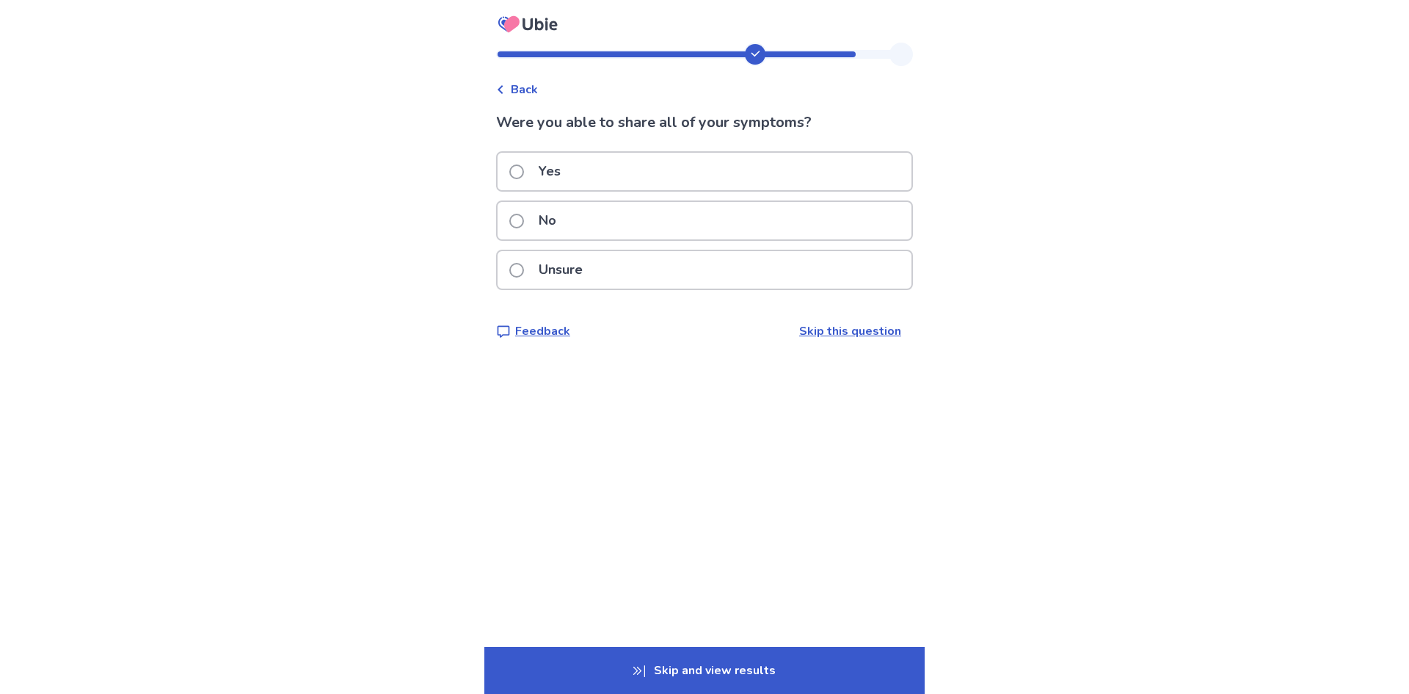
click at [524, 174] on span at bounding box center [516, 171] width 15 height 15
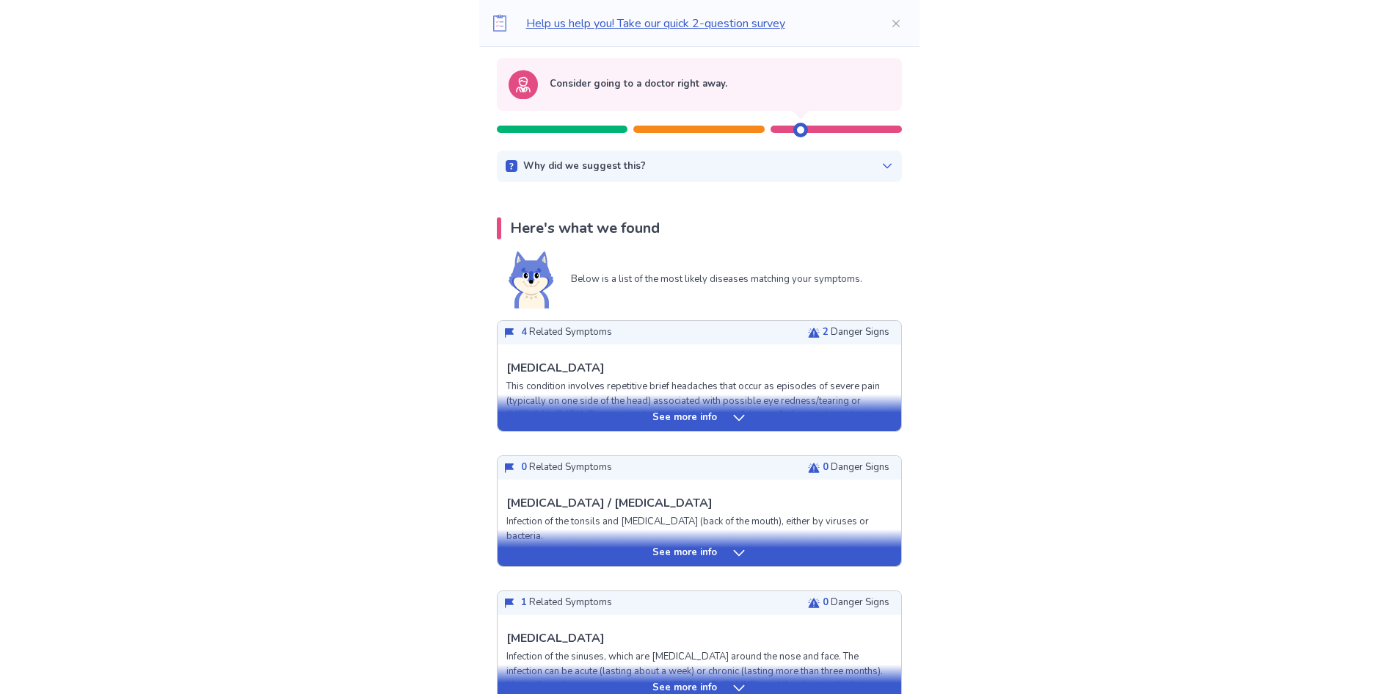
scroll to position [196, 0]
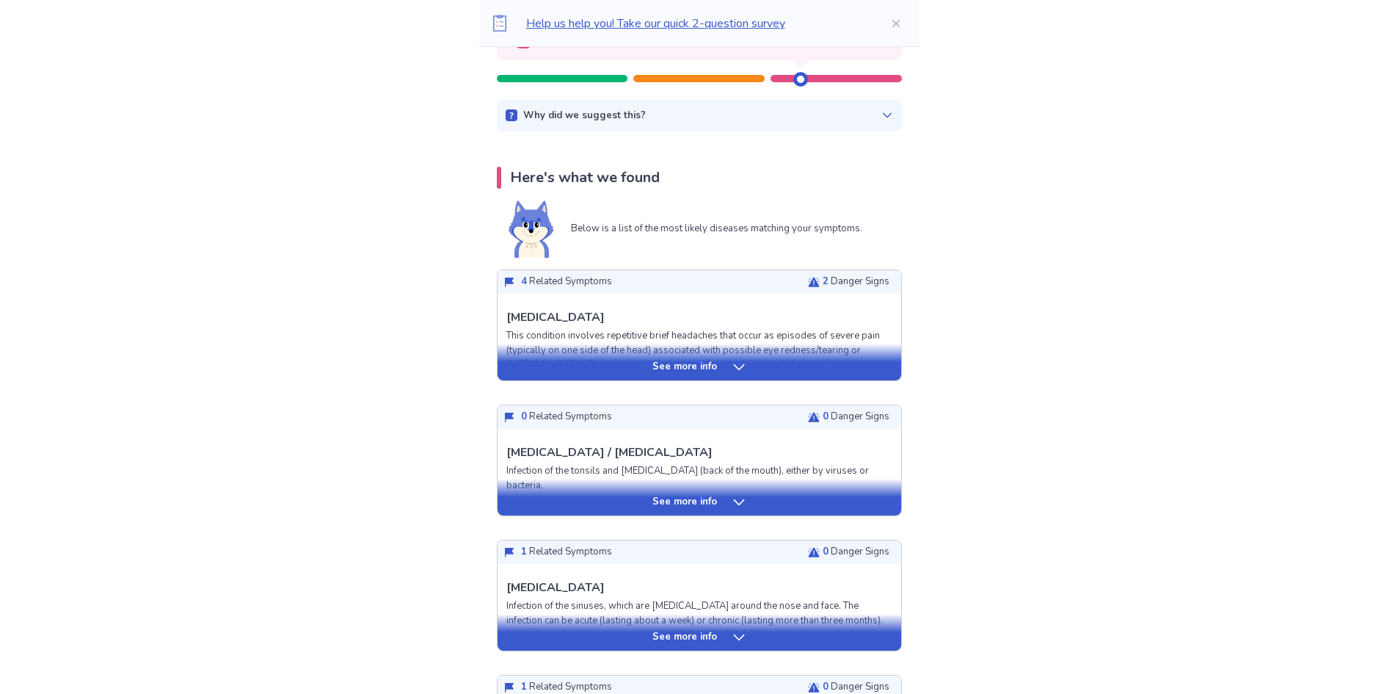
click at [741, 368] on icon at bounding box center [739, 367] width 15 height 15
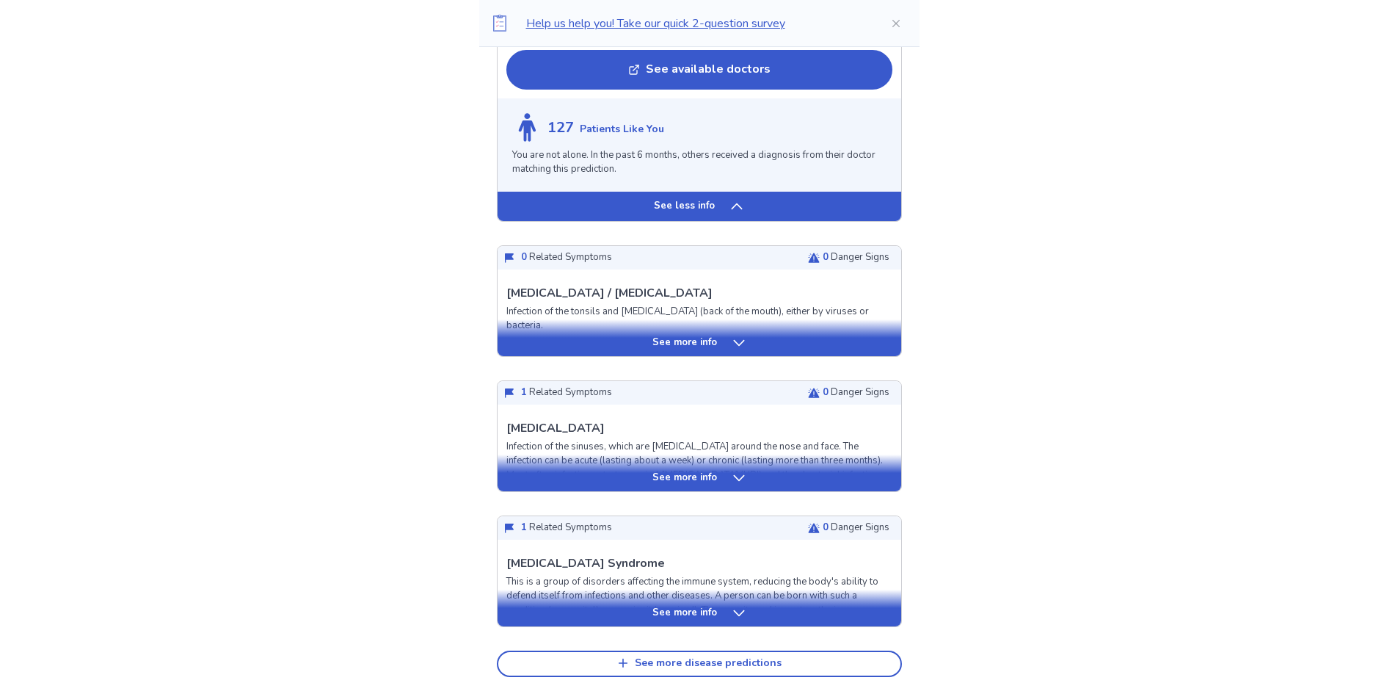
scroll to position [1664, 0]
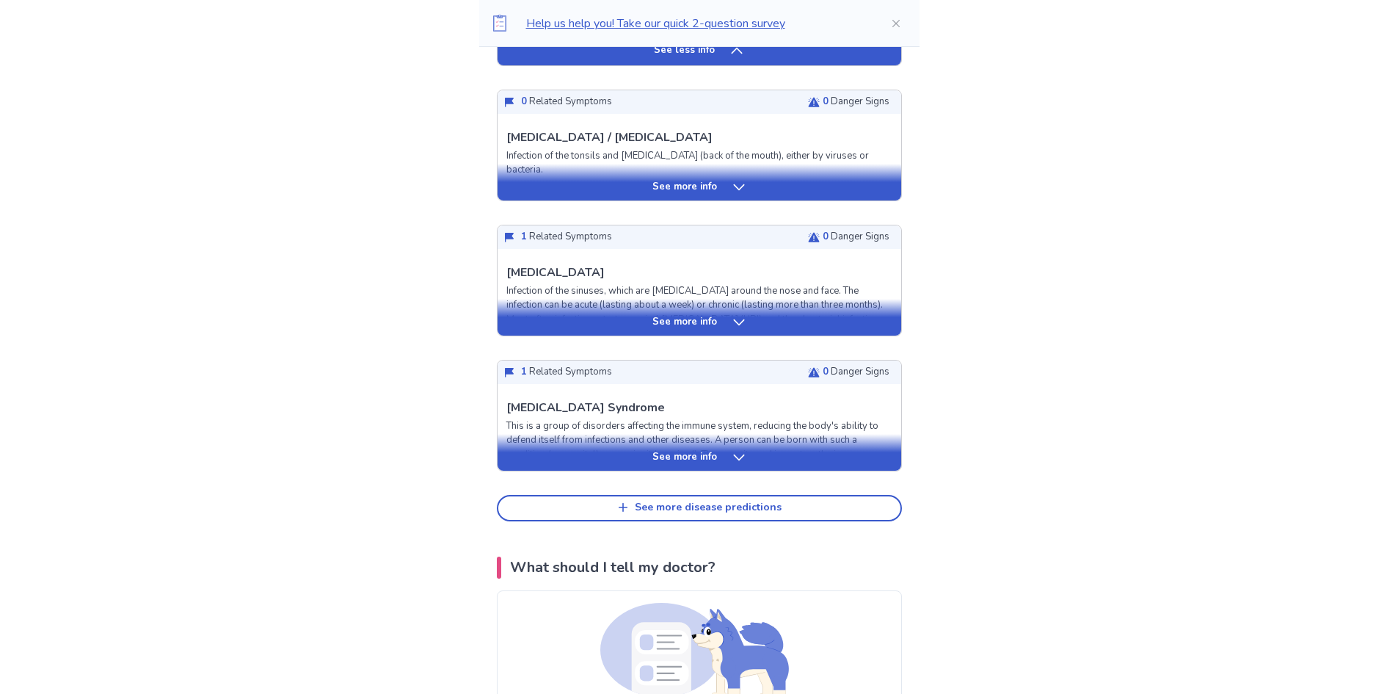
click at [671, 320] on p "See more info" at bounding box center [685, 322] width 65 height 15
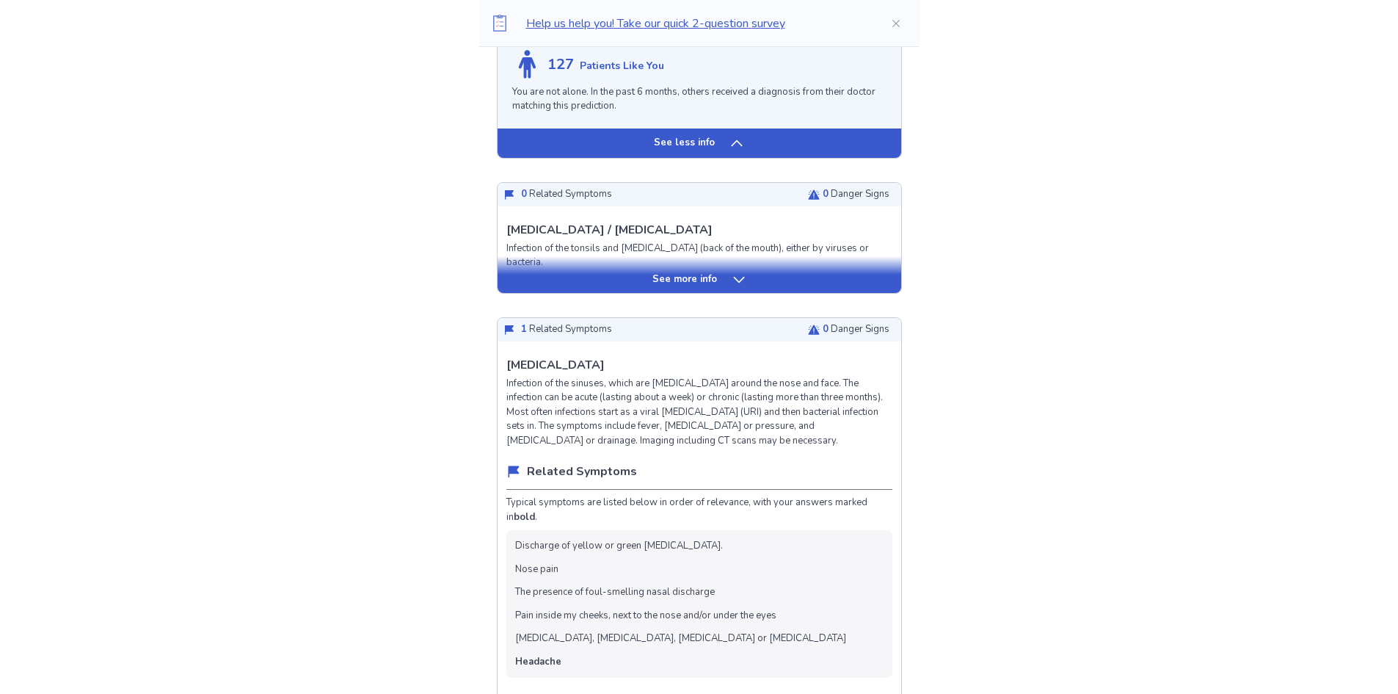
scroll to position [1517, 0]
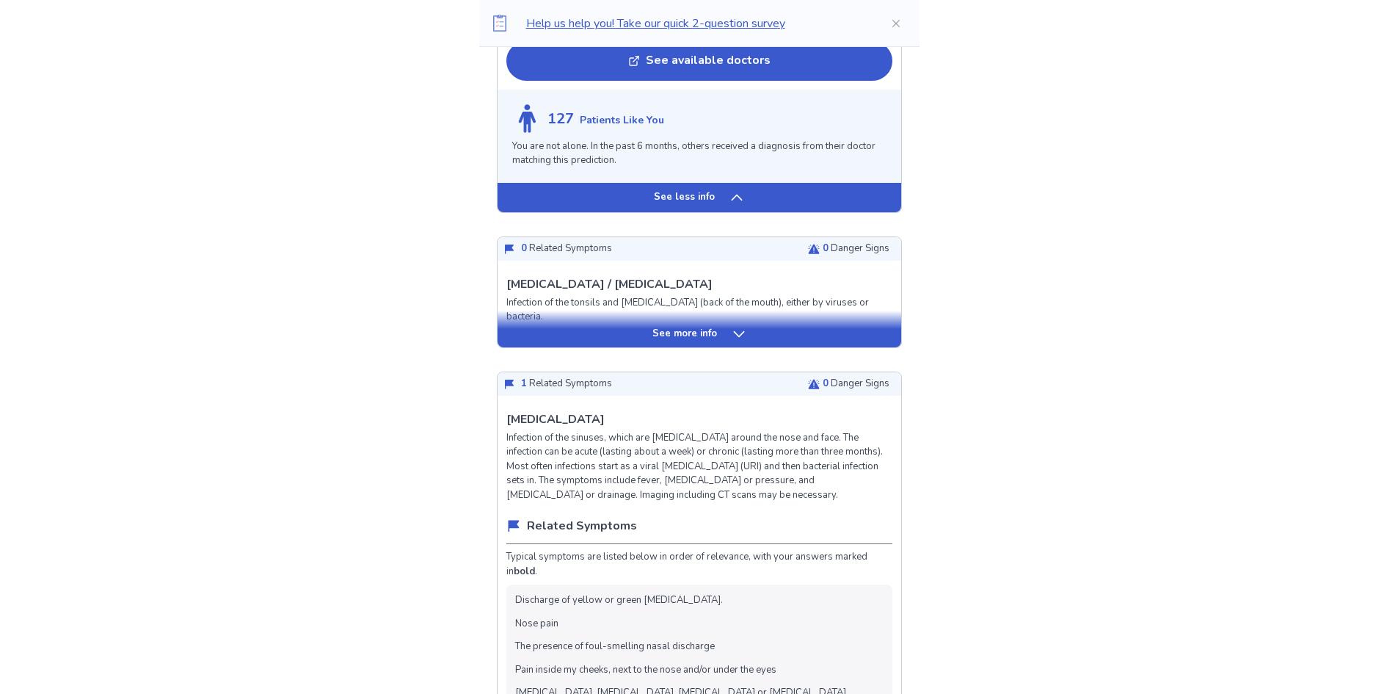
click at [711, 338] on p "See more info" at bounding box center [685, 334] width 65 height 15
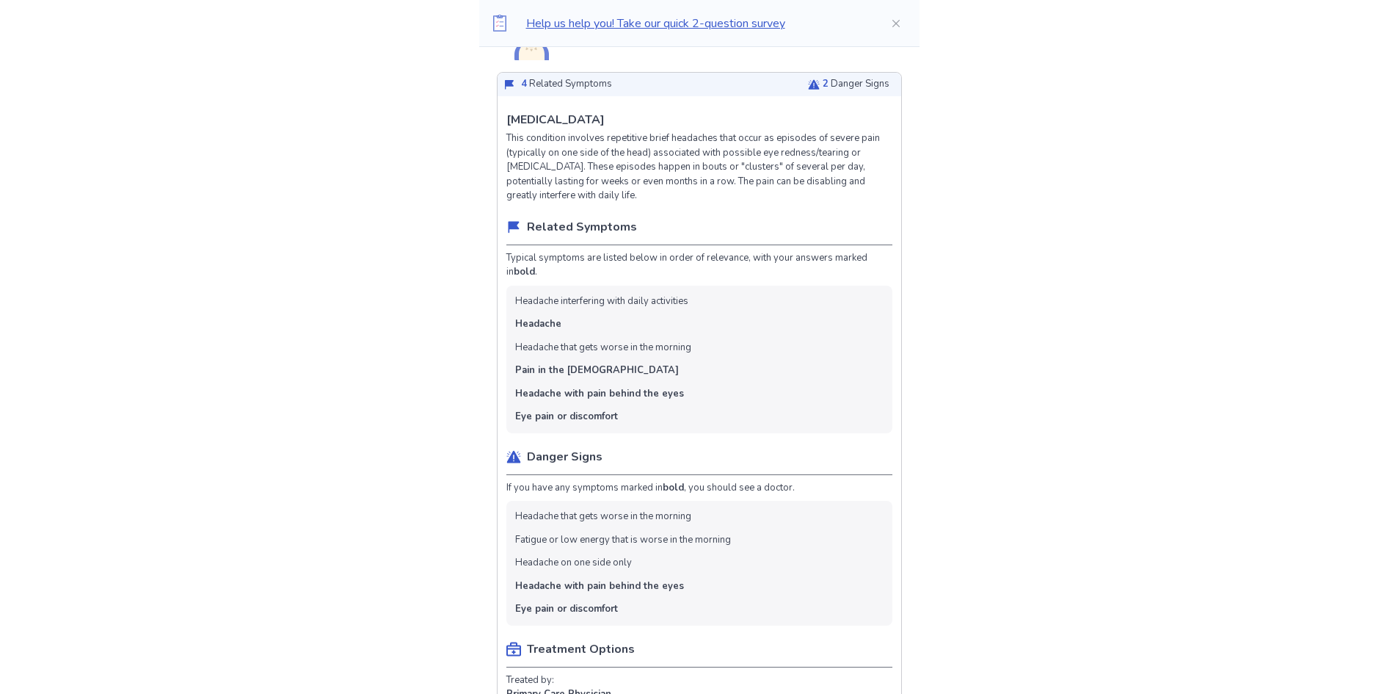
scroll to position [391, 0]
